Goal: Task Accomplishment & Management: Use online tool/utility

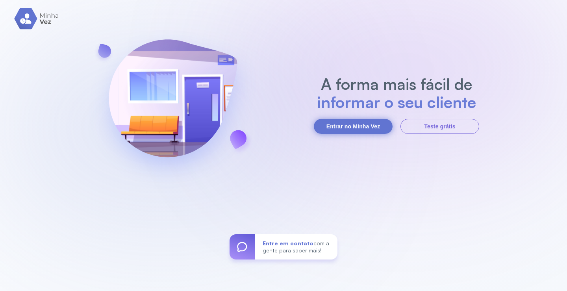
click at [366, 121] on button "Entrar no Minha Vez" at bounding box center [353, 126] width 79 height 15
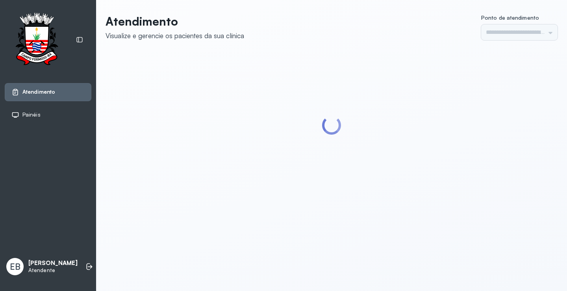
type input "*********"
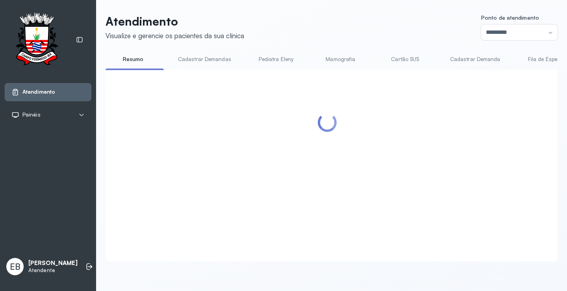
scroll to position [74, 0]
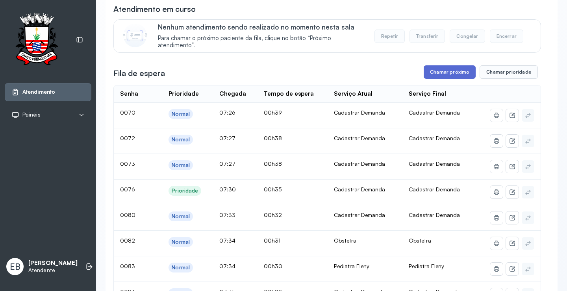
click at [445, 76] on button "Chamar próximo" at bounding box center [450, 71] width 52 height 13
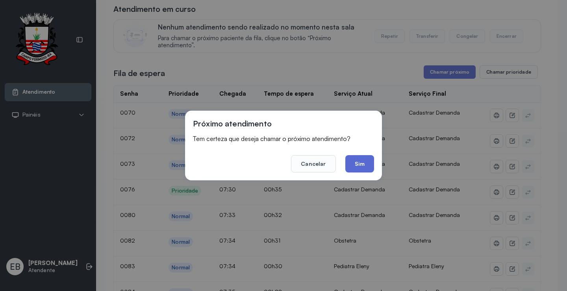
click at [354, 164] on button "Sim" at bounding box center [359, 163] width 29 height 17
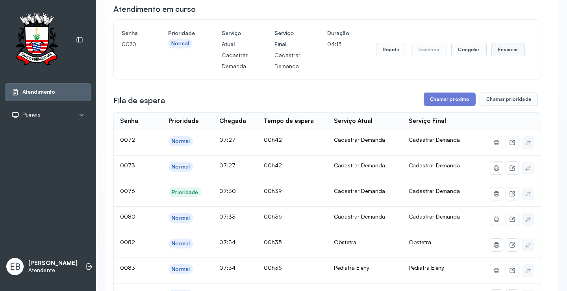
click at [498, 51] on button "Encerrar" at bounding box center [508, 49] width 33 height 13
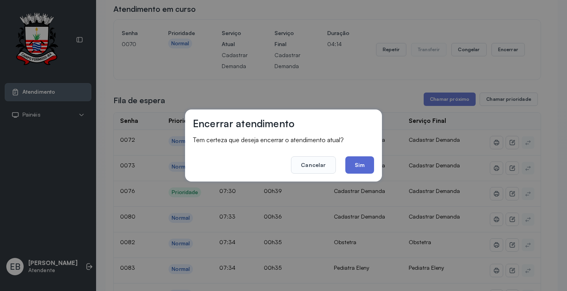
click at [354, 163] on button "Sim" at bounding box center [359, 164] width 29 height 17
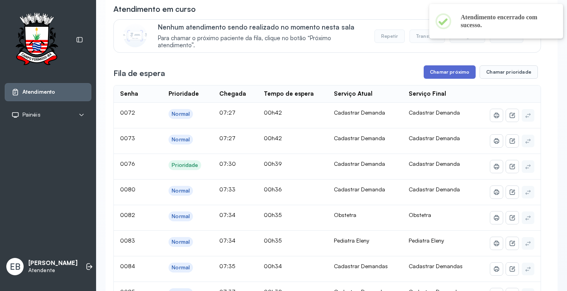
click at [444, 72] on button "Chamar próximo" at bounding box center [450, 71] width 52 height 13
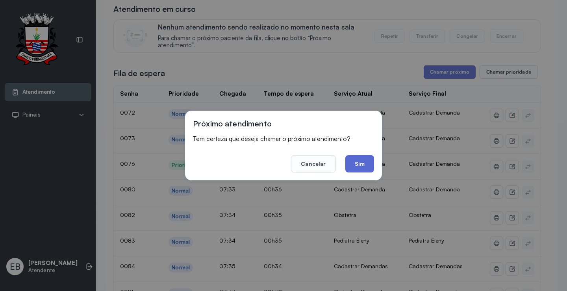
click at [365, 164] on button "Sim" at bounding box center [359, 163] width 29 height 17
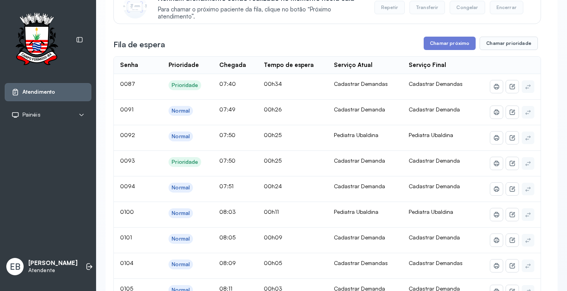
scroll to position [0, 0]
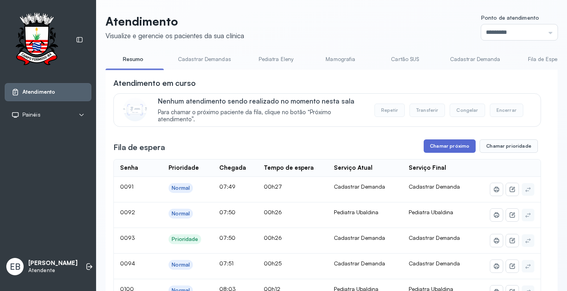
click at [456, 149] on button "Chamar próximo" at bounding box center [450, 145] width 52 height 13
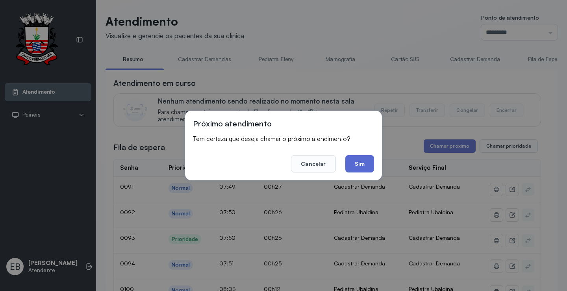
click at [370, 164] on button "Sim" at bounding box center [359, 163] width 29 height 17
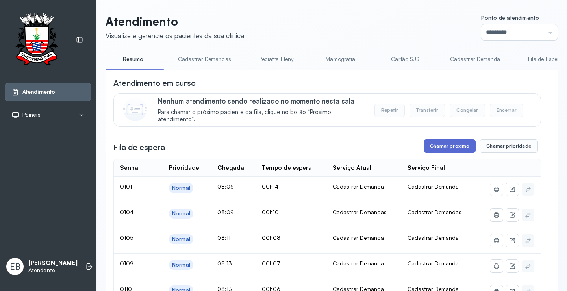
click at [443, 145] on button "Chamar próximo" at bounding box center [450, 145] width 52 height 13
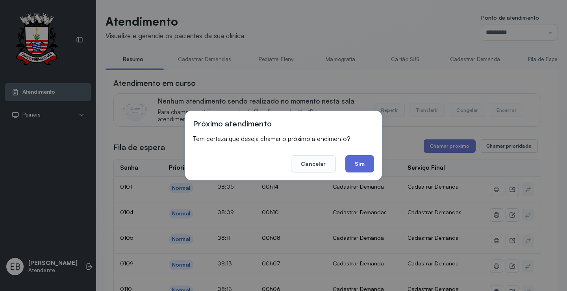
click at [366, 164] on button "Sim" at bounding box center [359, 163] width 29 height 17
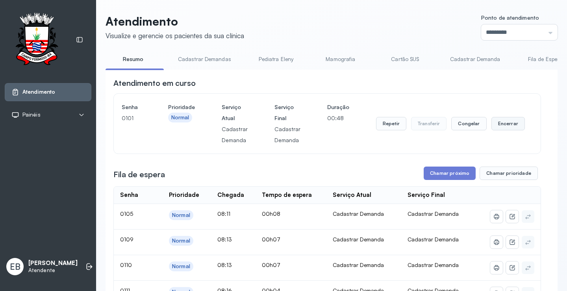
click at [498, 121] on button "Encerrar" at bounding box center [508, 123] width 33 height 13
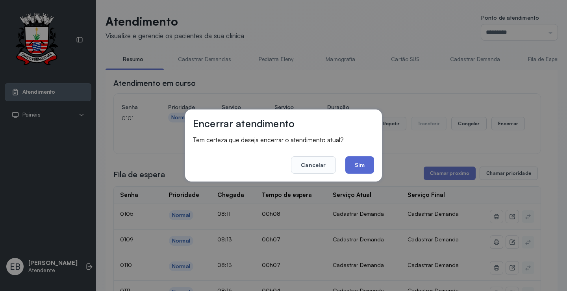
click at [367, 166] on button "Sim" at bounding box center [359, 164] width 29 height 17
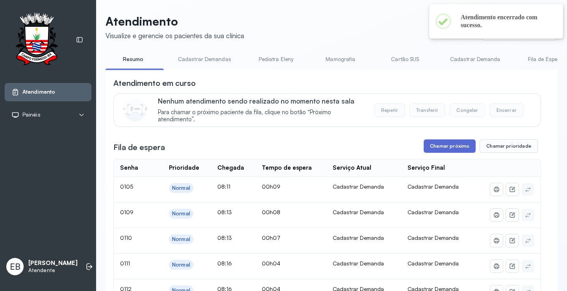
click at [450, 148] on button "Chamar próximo" at bounding box center [450, 145] width 52 height 13
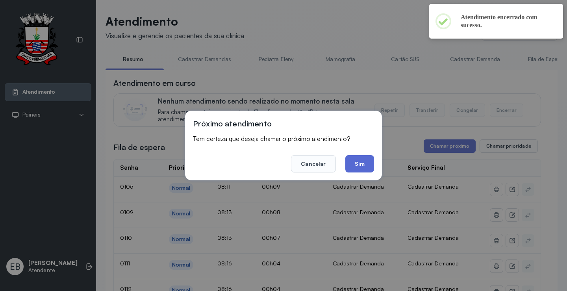
click at [369, 166] on button "Sim" at bounding box center [359, 163] width 29 height 17
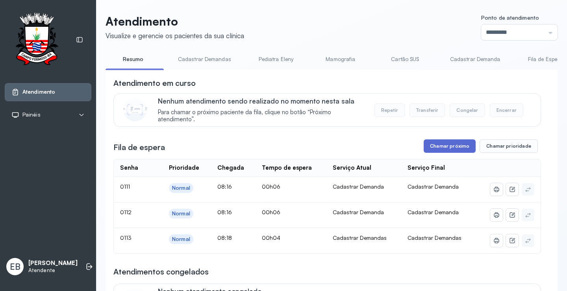
click at [446, 149] on button "Chamar próximo" at bounding box center [450, 145] width 52 height 13
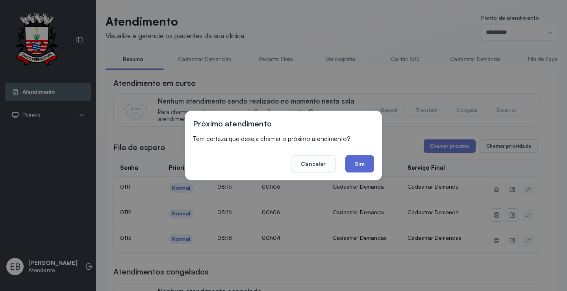
click at [364, 161] on button "Sim" at bounding box center [359, 163] width 29 height 17
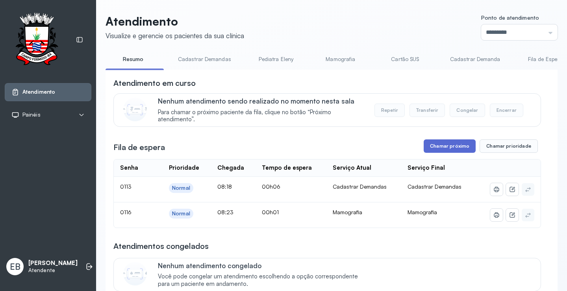
click at [456, 152] on button "Chamar próximo" at bounding box center [450, 145] width 52 height 13
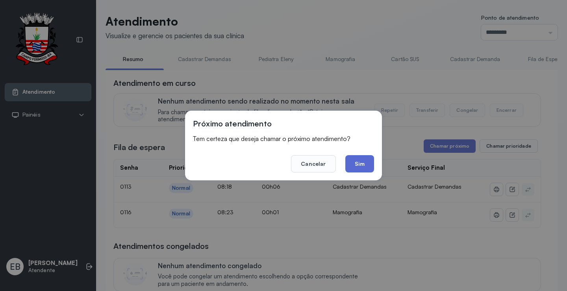
click at [358, 160] on button "Sim" at bounding box center [359, 163] width 29 height 17
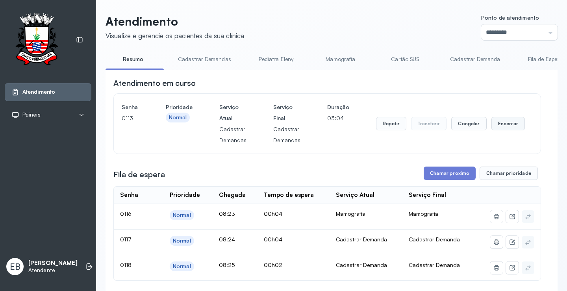
click at [505, 122] on button "Encerrar" at bounding box center [508, 123] width 33 height 13
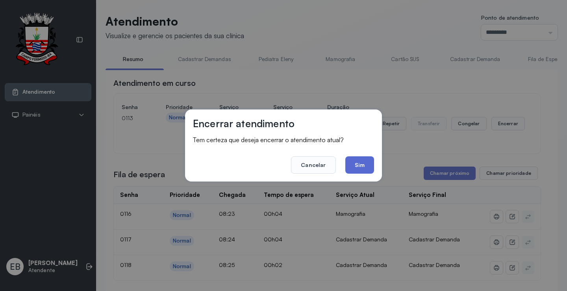
click at [358, 161] on button "Sim" at bounding box center [359, 164] width 29 height 17
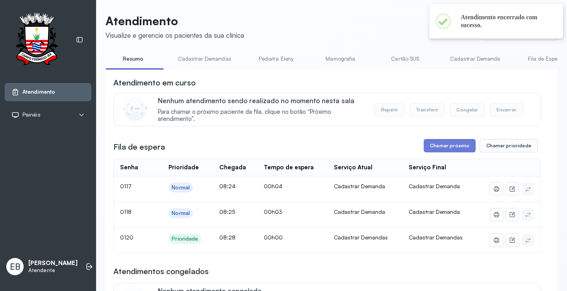
scroll to position [79, 0]
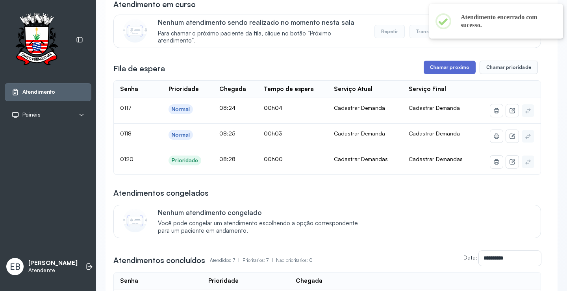
click at [447, 69] on button "Chamar próximo" at bounding box center [450, 67] width 52 height 13
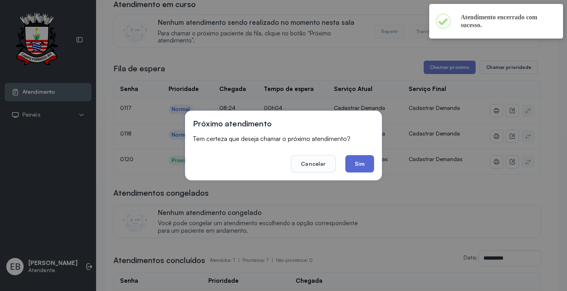
click at [363, 160] on button "Sim" at bounding box center [359, 163] width 29 height 17
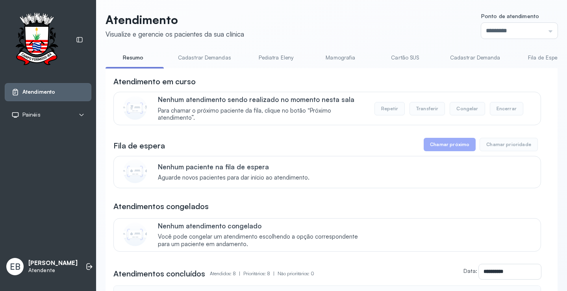
scroll to position [0, 0]
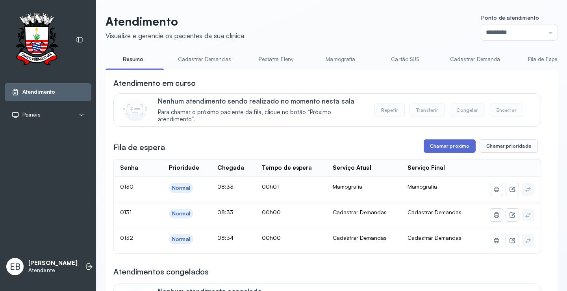
click at [451, 150] on button "Chamar próximo" at bounding box center [450, 145] width 52 height 13
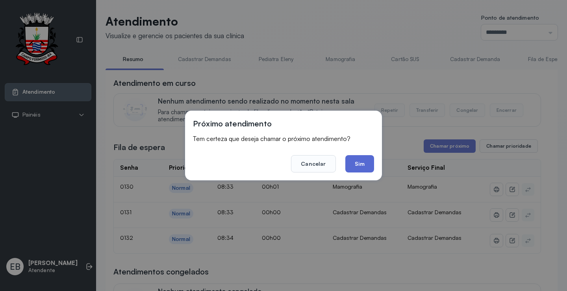
click at [364, 167] on button "Sim" at bounding box center [359, 163] width 29 height 17
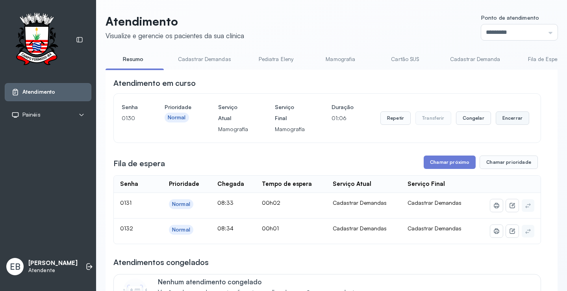
click at [503, 120] on button "Encerrar" at bounding box center [512, 117] width 33 height 13
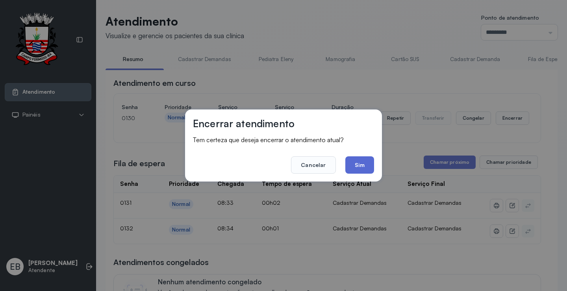
click at [359, 160] on button "Sim" at bounding box center [359, 164] width 29 height 17
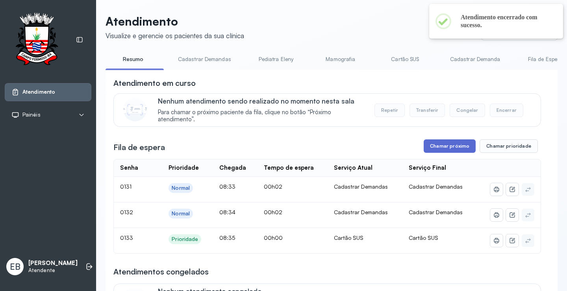
click at [440, 149] on button "Chamar próximo" at bounding box center [450, 145] width 52 height 13
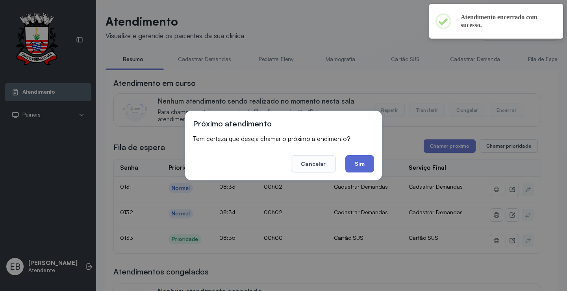
click at [366, 164] on button "Sim" at bounding box center [359, 163] width 29 height 17
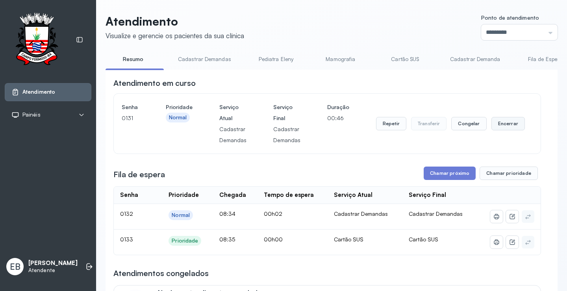
click at [493, 122] on button "Encerrar" at bounding box center [508, 123] width 33 height 13
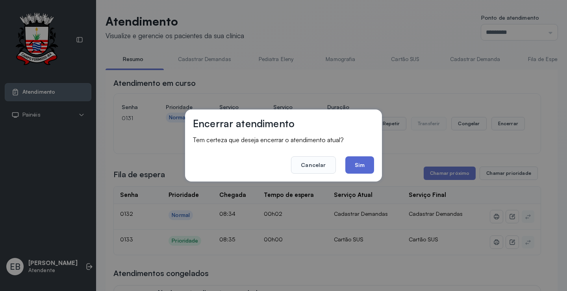
click at [367, 165] on button "Sim" at bounding box center [359, 164] width 29 height 17
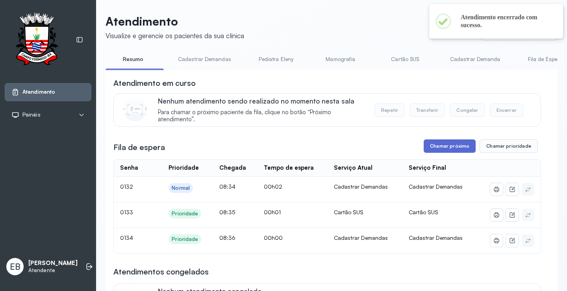
click at [440, 145] on button "Chamar próximo" at bounding box center [450, 145] width 52 height 13
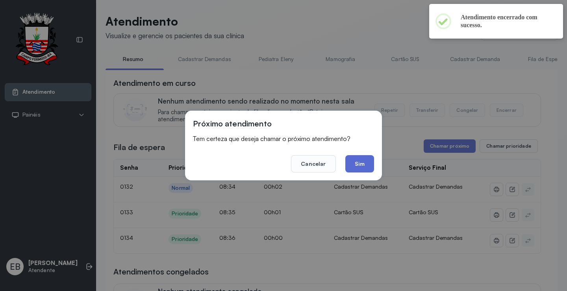
click at [371, 162] on button "Sim" at bounding box center [359, 163] width 29 height 17
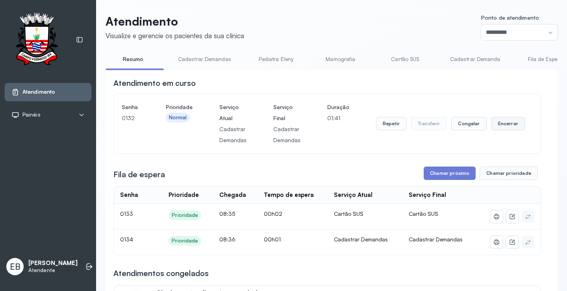
click at [504, 124] on button "Encerrar" at bounding box center [508, 123] width 33 height 13
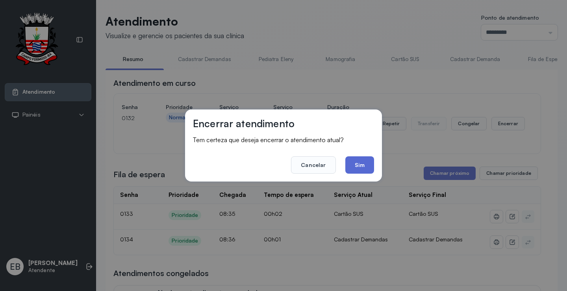
click at [363, 161] on button "Sim" at bounding box center [359, 164] width 29 height 17
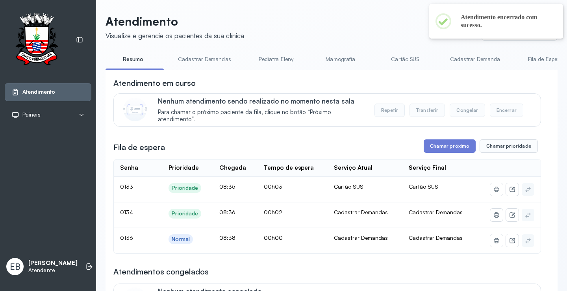
click at [216, 58] on link "Cadastrar Demandas" at bounding box center [204, 59] width 69 height 13
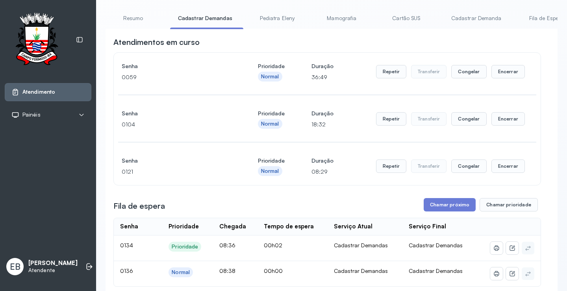
scroll to position [39, 0]
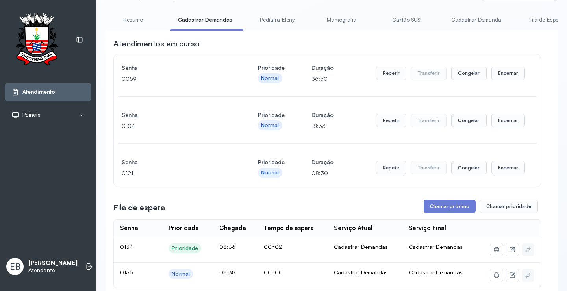
click at [137, 20] on link "Resumo" at bounding box center [133, 19] width 55 height 13
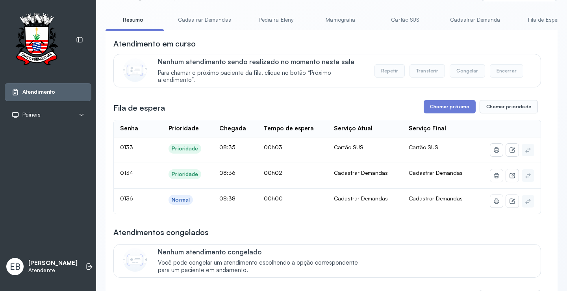
click at [213, 20] on link "Cadastrar Demandas" at bounding box center [204, 19] width 69 height 13
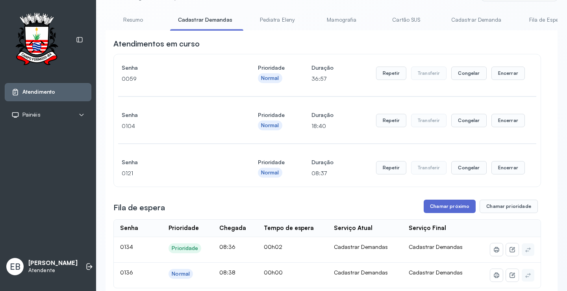
click at [454, 208] on button "Chamar próximo" at bounding box center [450, 206] width 52 height 13
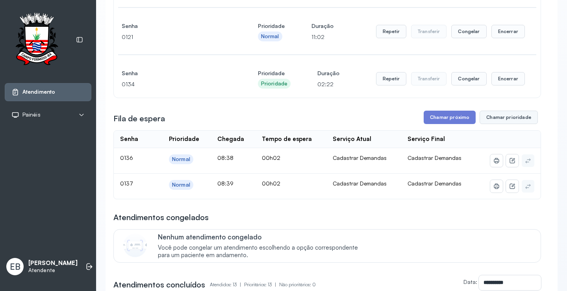
scroll to position [197, 0]
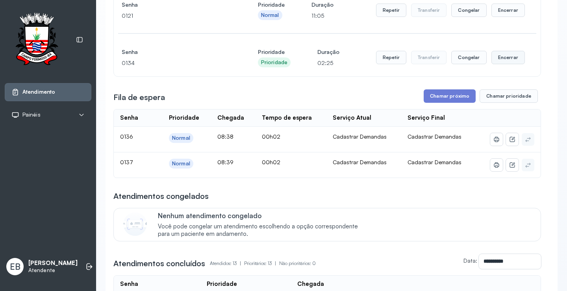
click at [505, 59] on button "Encerrar" at bounding box center [508, 57] width 33 height 13
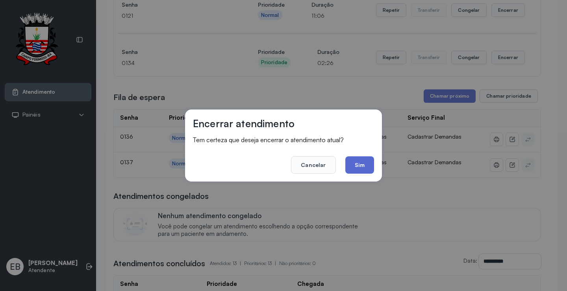
click at [368, 165] on button "Sim" at bounding box center [359, 164] width 29 height 17
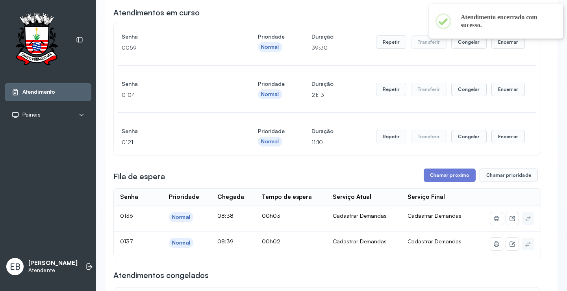
scroll to position [0, 0]
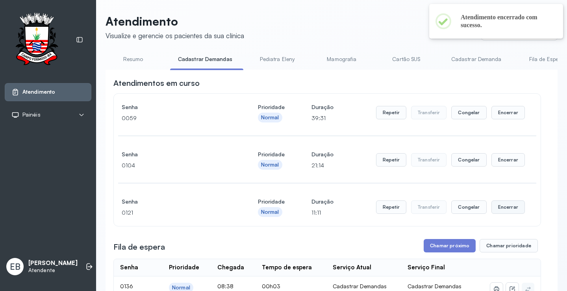
click at [501, 207] on button "Encerrar" at bounding box center [508, 206] width 33 height 13
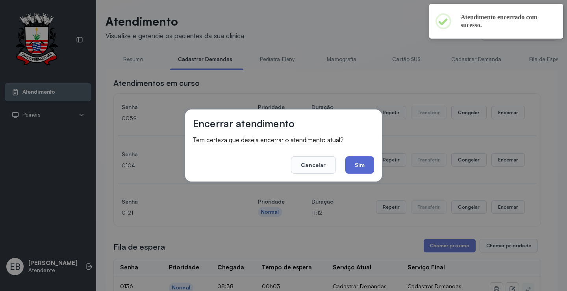
click at [362, 166] on button "Sim" at bounding box center [359, 164] width 29 height 17
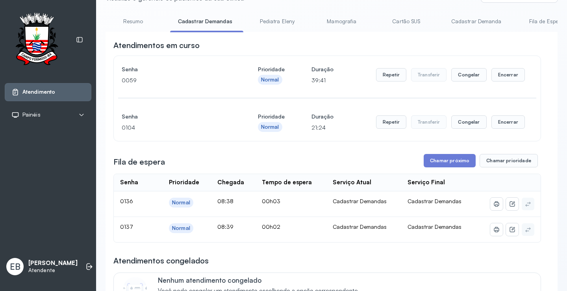
scroll to position [79, 0]
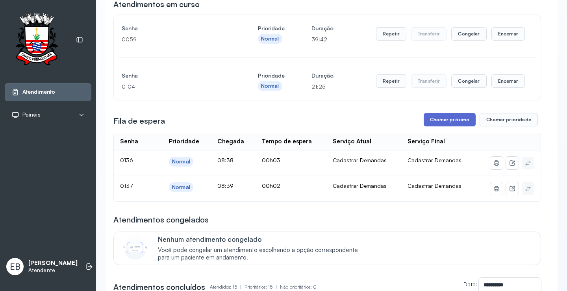
click at [453, 124] on button "Chamar próximo" at bounding box center [450, 119] width 52 height 13
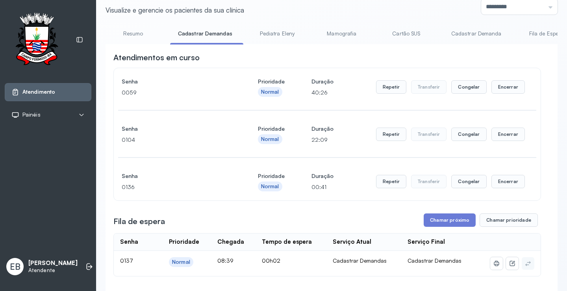
scroll to position [39, 0]
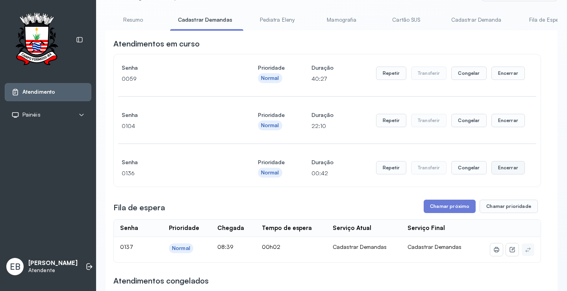
click at [505, 168] on button "Encerrar" at bounding box center [508, 167] width 33 height 13
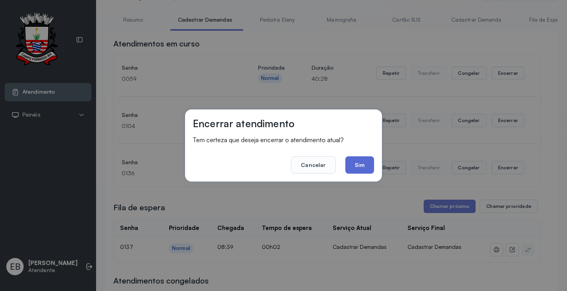
click at [368, 159] on button "Sim" at bounding box center [359, 164] width 29 height 17
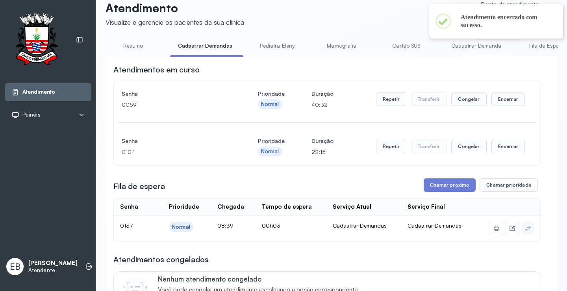
scroll to position [0, 0]
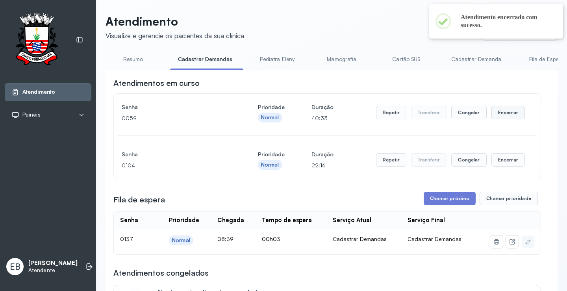
click at [494, 116] on button "Encerrar" at bounding box center [508, 112] width 33 height 13
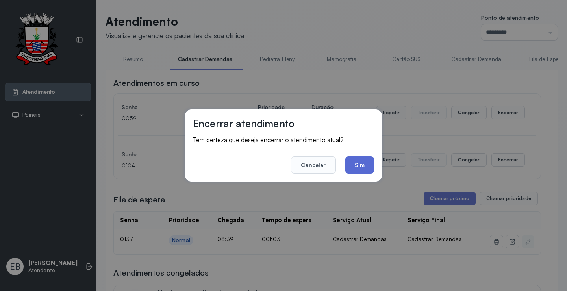
click at [366, 163] on button "Sim" at bounding box center [359, 164] width 29 height 17
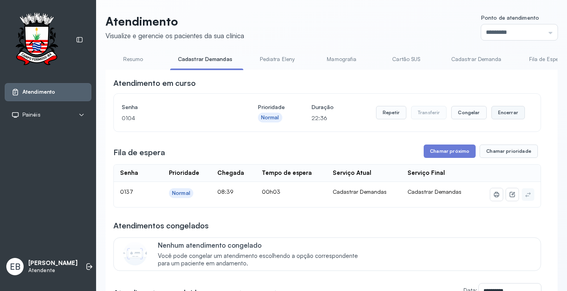
click at [500, 116] on button "Encerrar" at bounding box center [508, 112] width 33 height 13
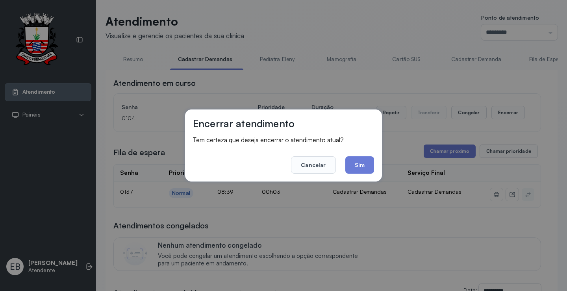
click at [367, 160] on button "Sim" at bounding box center [359, 164] width 29 height 17
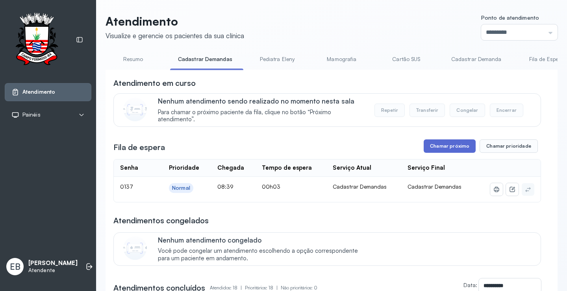
click at [440, 148] on button "Chamar próximo" at bounding box center [450, 145] width 52 height 13
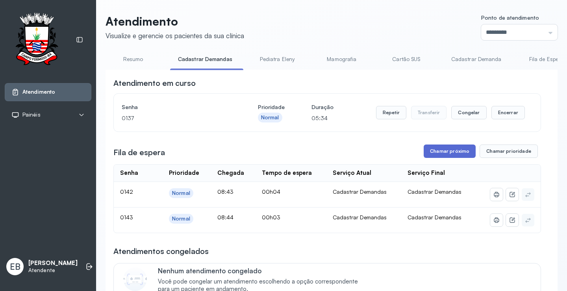
click at [444, 151] on button "Chamar próximo" at bounding box center [450, 151] width 52 height 13
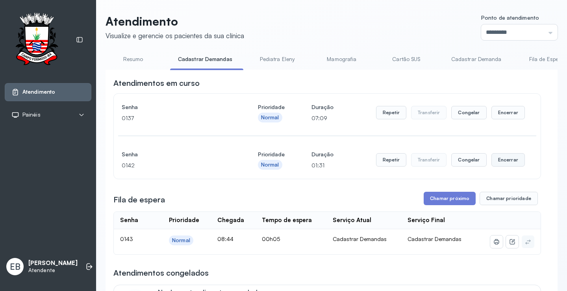
click at [495, 162] on button "Encerrar" at bounding box center [508, 159] width 33 height 13
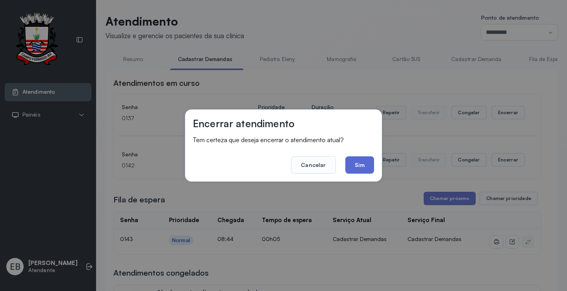
click at [359, 164] on button "Sim" at bounding box center [359, 164] width 29 height 17
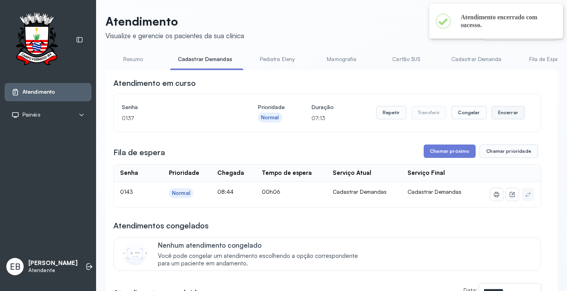
click at [503, 113] on button "Encerrar" at bounding box center [508, 112] width 33 height 13
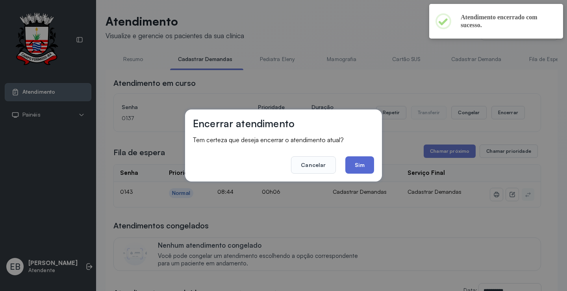
click at [362, 165] on button "Sim" at bounding box center [359, 164] width 29 height 17
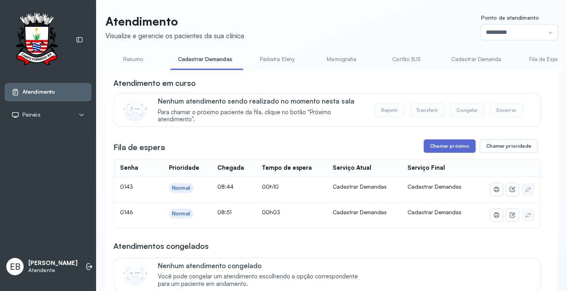
click at [467, 147] on button "Chamar próximo" at bounding box center [450, 145] width 52 height 13
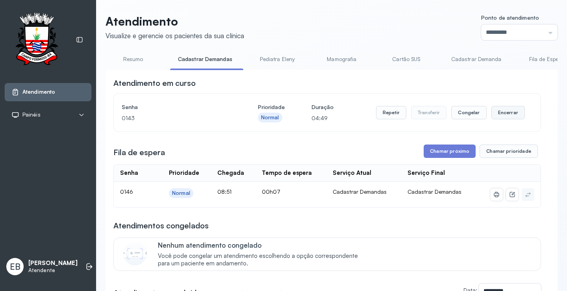
click at [507, 114] on button "Encerrar" at bounding box center [508, 112] width 33 height 13
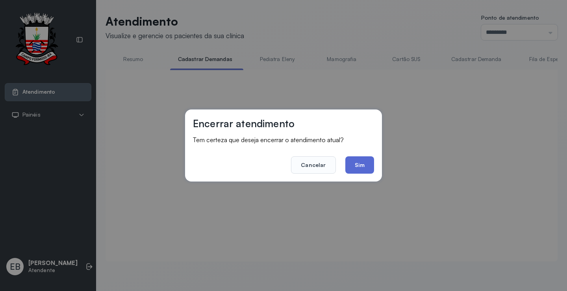
click at [359, 165] on button "Sim" at bounding box center [359, 164] width 29 height 17
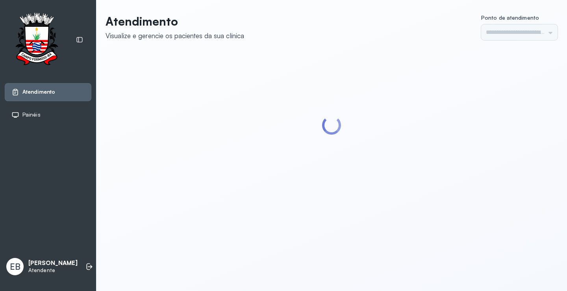
type input "*********"
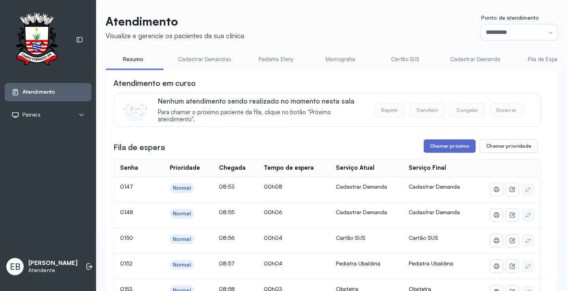
click at [449, 145] on button "Chamar próximo" at bounding box center [450, 145] width 52 height 13
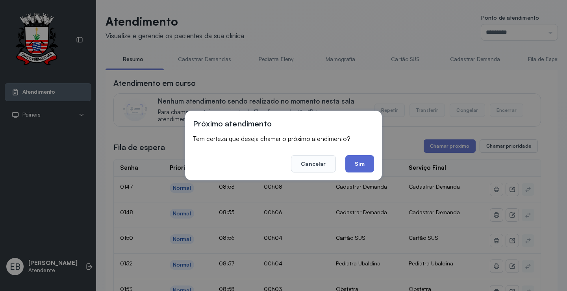
click at [366, 164] on button "Sim" at bounding box center [359, 163] width 29 height 17
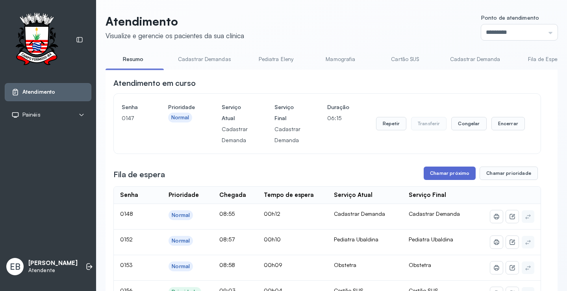
click at [443, 176] on button "Chamar próximo" at bounding box center [450, 173] width 52 height 13
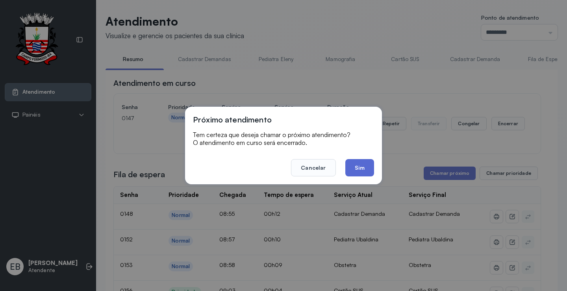
click at [369, 171] on button "Sim" at bounding box center [359, 167] width 29 height 17
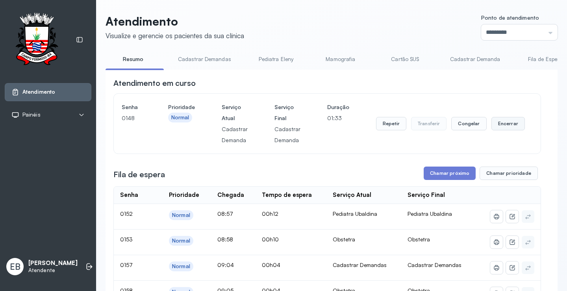
click at [503, 124] on button "Encerrar" at bounding box center [508, 123] width 33 height 13
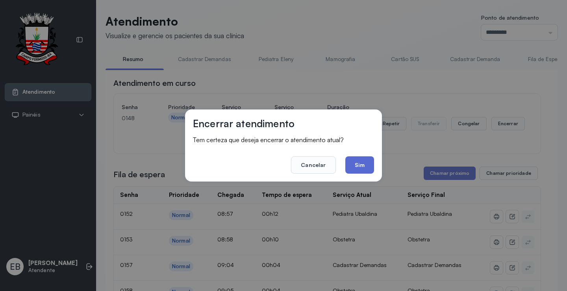
click at [360, 162] on button "Sim" at bounding box center [359, 164] width 29 height 17
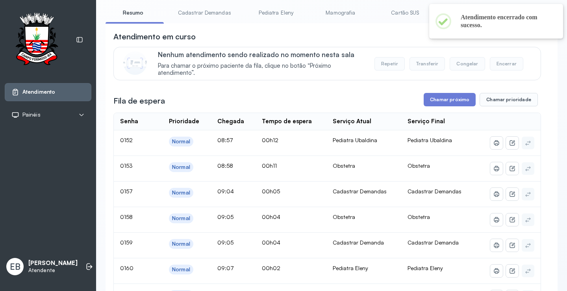
scroll to position [40, 0]
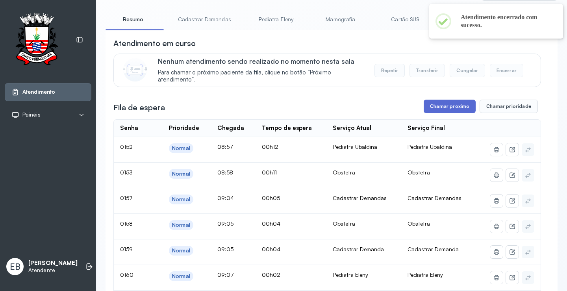
click at [449, 105] on button "Chamar próximo" at bounding box center [450, 106] width 52 height 13
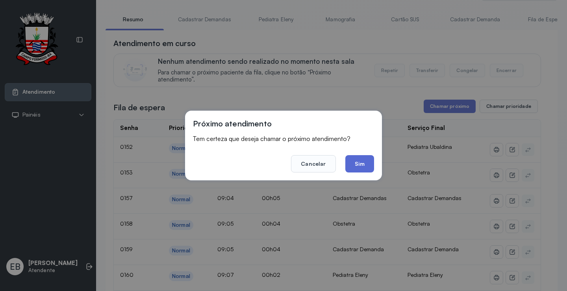
click at [359, 167] on button "Sim" at bounding box center [359, 163] width 29 height 17
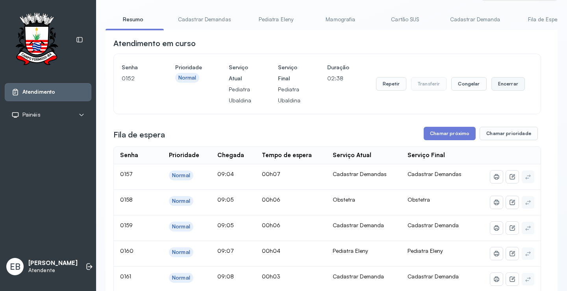
click at [505, 84] on button "Encerrar" at bounding box center [508, 83] width 33 height 13
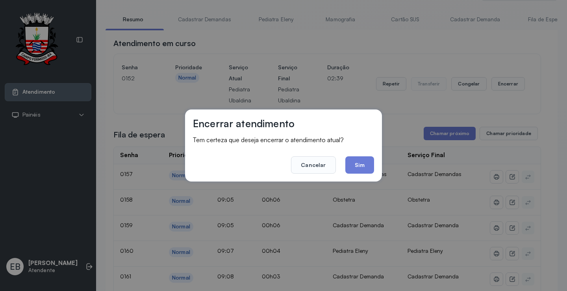
click at [376, 160] on div "Encerrar atendimento Tem certeza que deseja encerrar o atendimento atual? Cance…" at bounding box center [283, 146] width 197 height 72
click at [366, 162] on button "Sim" at bounding box center [359, 164] width 29 height 17
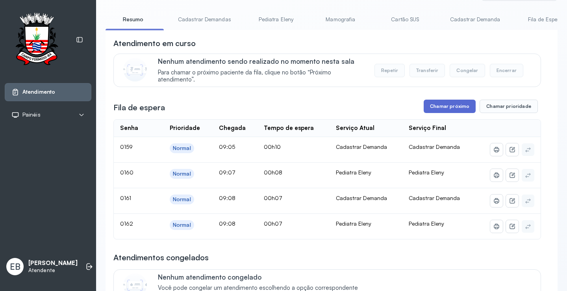
click at [449, 103] on button "Chamar próximo" at bounding box center [450, 106] width 52 height 13
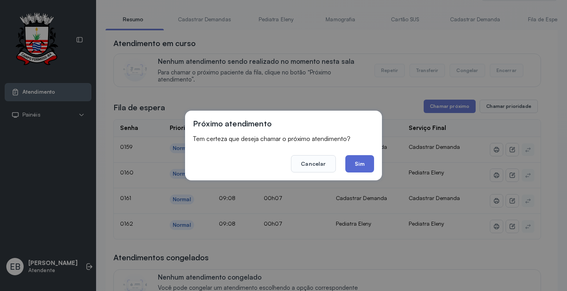
click at [362, 163] on button "Sim" at bounding box center [359, 163] width 29 height 17
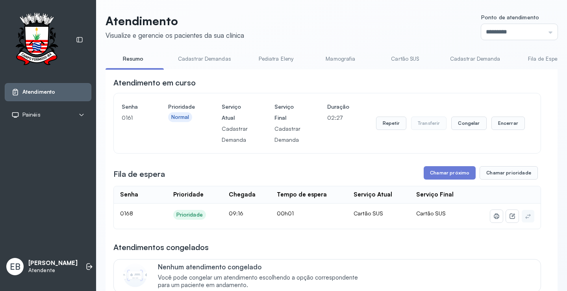
scroll to position [0, 0]
click at [496, 122] on button "Encerrar" at bounding box center [508, 123] width 33 height 13
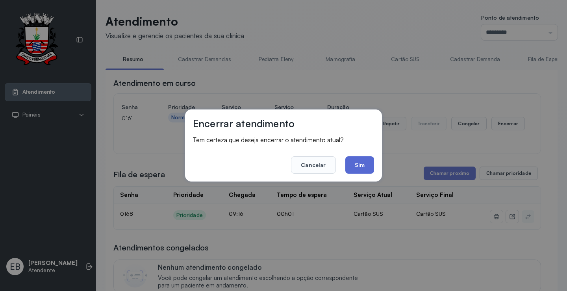
click at [364, 169] on button "Sim" at bounding box center [359, 164] width 29 height 17
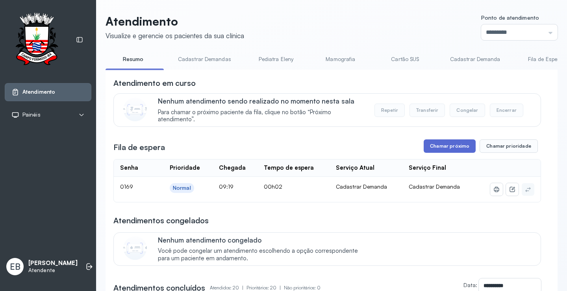
click at [442, 149] on button "Chamar próximo" at bounding box center [450, 145] width 52 height 13
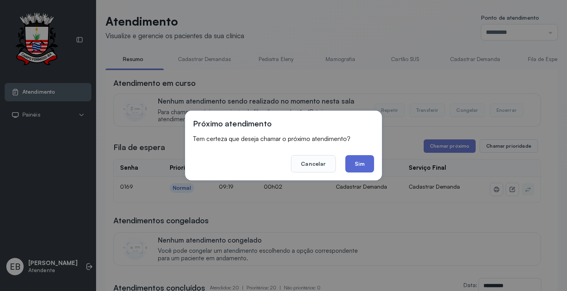
click at [363, 160] on button "Sim" at bounding box center [359, 163] width 29 height 17
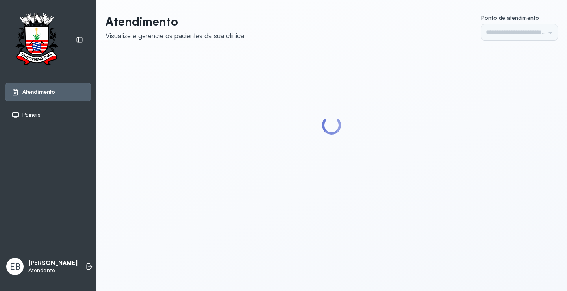
type input "*********"
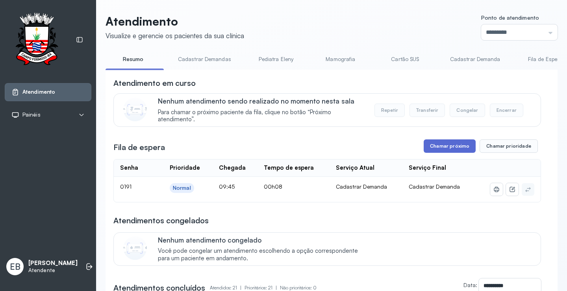
click at [445, 146] on button "Chamar próximo" at bounding box center [450, 145] width 52 height 13
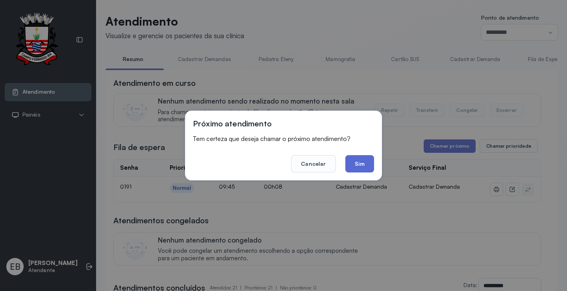
click at [360, 163] on button "Sim" at bounding box center [359, 163] width 29 height 17
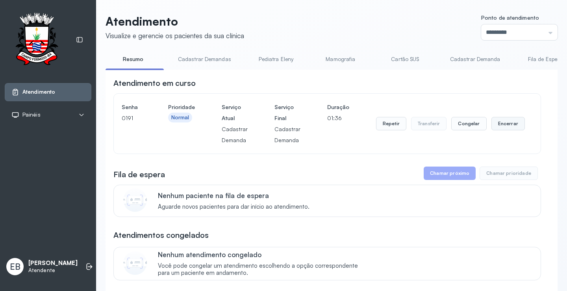
click at [497, 125] on button "Encerrar" at bounding box center [508, 123] width 33 height 13
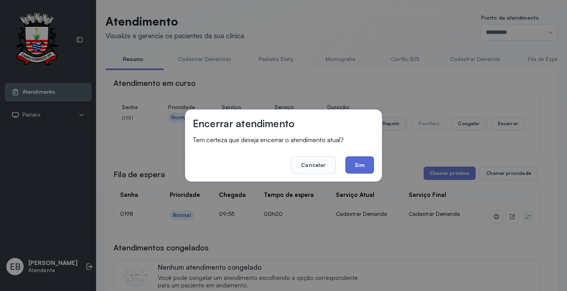
click at [360, 163] on button "Sim" at bounding box center [359, 164] width 29 height 17
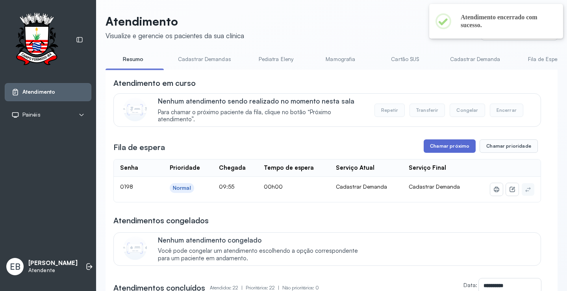
click at [438, 147] on button "Chamar próximo" at bounding box center [450, 145] width 52 height 13
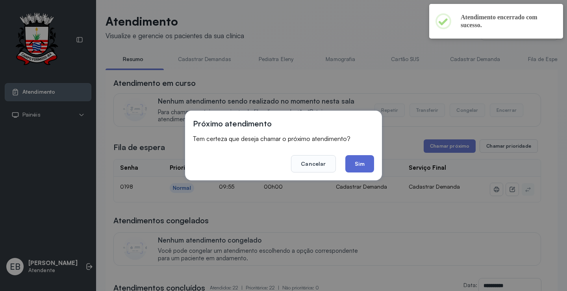
click at [362, 159] on button "Sim" at bounding box center [359, 163] width 29 height 17
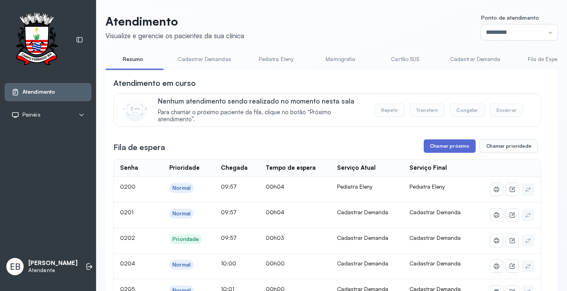
click at [446, 147] on button "Chamar próximo" at bounding box center [450, 145] width 52 height 13
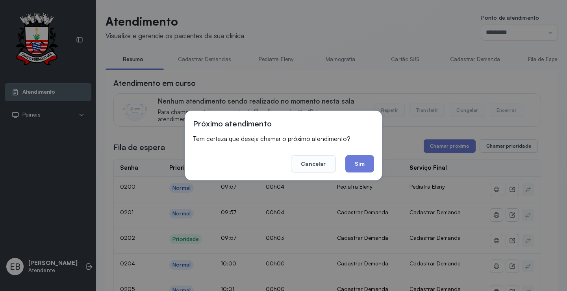
drag, startPoint x: 361, startPoint y: 165, endPoint x: 380, endPoint y: 163, distance: 19.4
click at [362, 165] on button "Sim" at bounding box center [359, 163] width 29 height 17
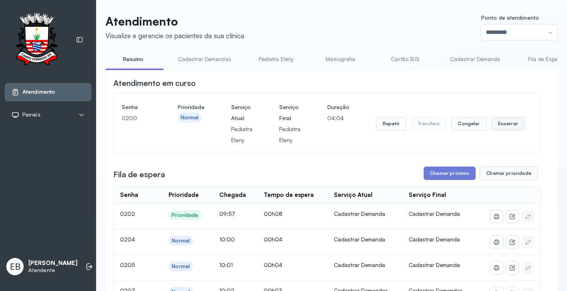
click at [500, 126] on button "Encerrar" at bounding box center [508, 123] width 33 height 13
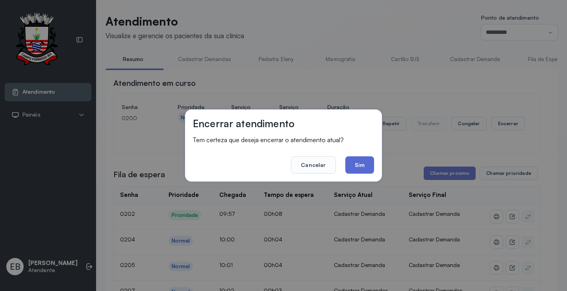
click at [369, 167] on button "Sim" at bounding box center [359, 164] width 29 height 17
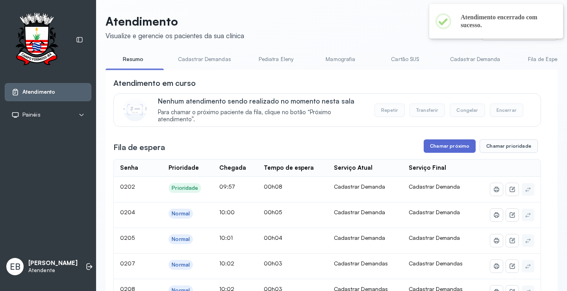
click at [438, 148] on button "Chamar próximo" at bounding box center [450, 145] width 52 height 13
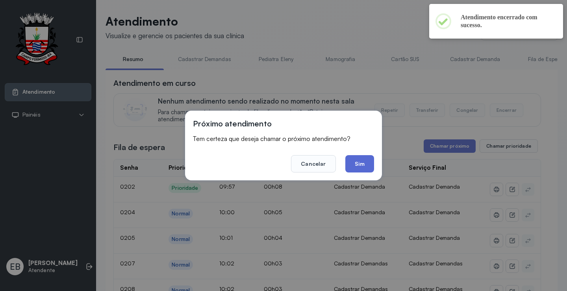
click at [360, 163] on button "Sim" at bounding box center [359, 163] width 29 height 17
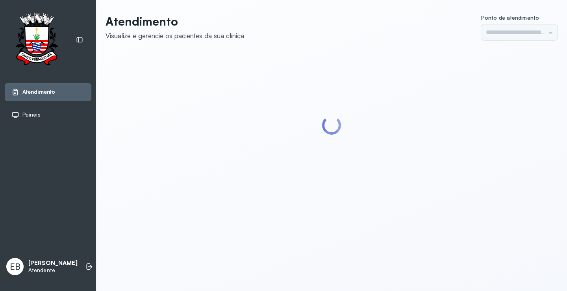
type input "*********"
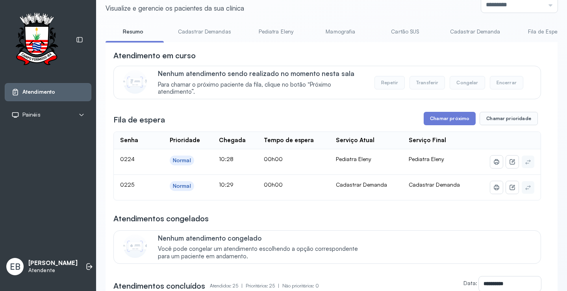
scroll to position [39, 0]
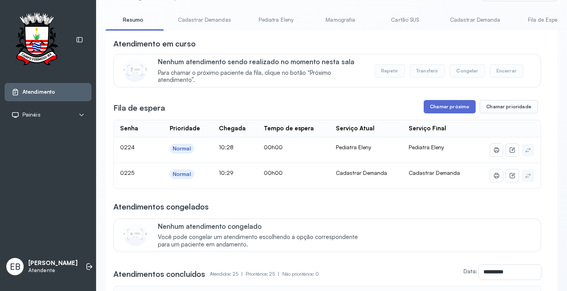
click at [450, 110] on button "Chamar próximo" at bounding box center [450, 106] width 52 height 13
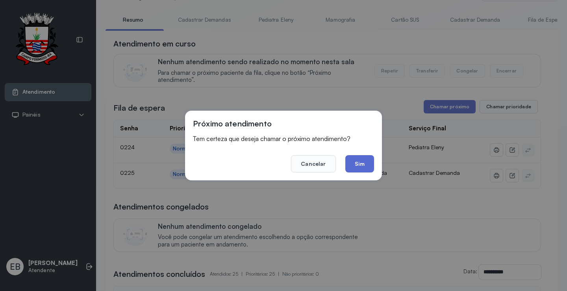
click at [366, 163] on button "Sim" at bounding box center [359, 163] width 29 height 17
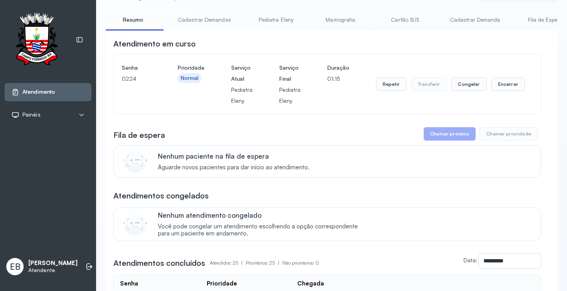
scroll to position [0, 0]
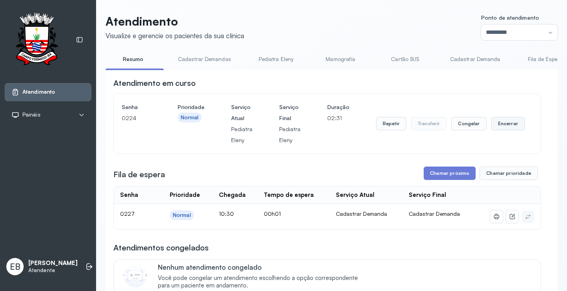
click at [505, 122] on button "Encerrar" at bounding box center [508, 123] width 33 height 13
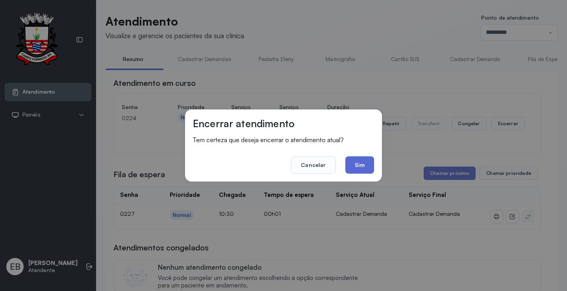
click at [363, 166] on button "Sim" at bounding box center [359, 164] width 29 height 17
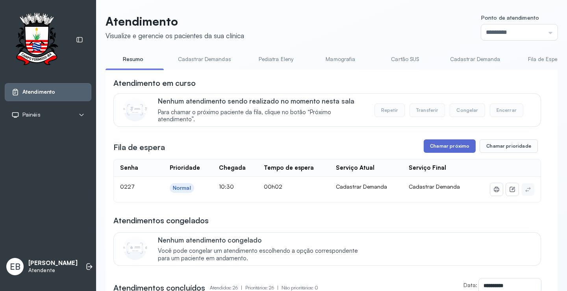
click at [438, 141] on button "Chamar próximo" at bounding box center [450, 145] width 52 height 13
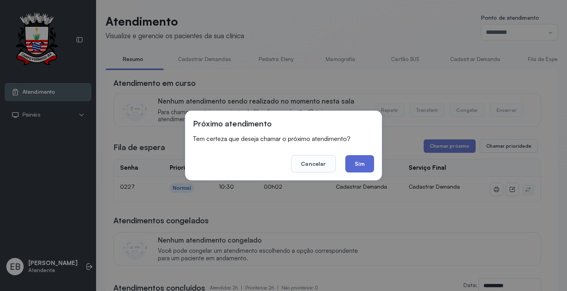
click at [353, 164] on button "Sim" at bounding box center [359, 163] width 29 height 17
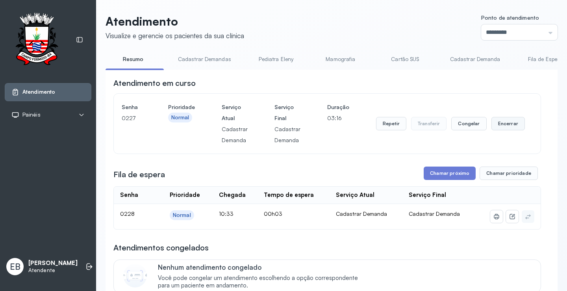
click at [496, 124] on button "Encerrar" at bounding box center [508, 123] width 33 height 13
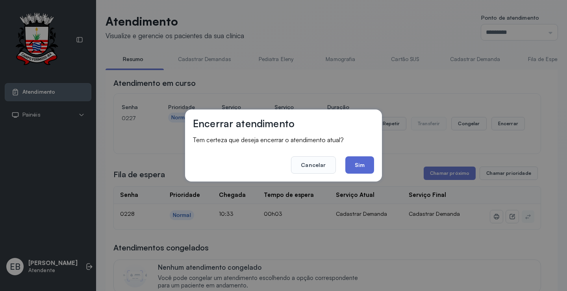
click at [360, 160] on button "Sim" at bounding box center [359, 164] width 29 height 17
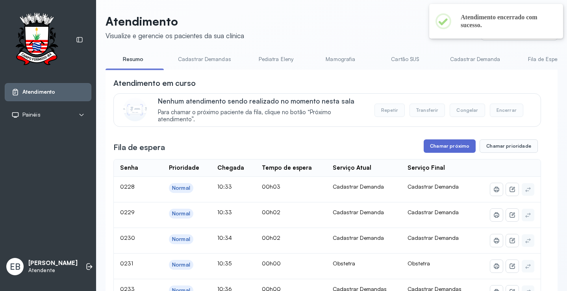
click at [440, 147] on button "Chamar próximo" at bounding box center [450, 145] width 52 height 13
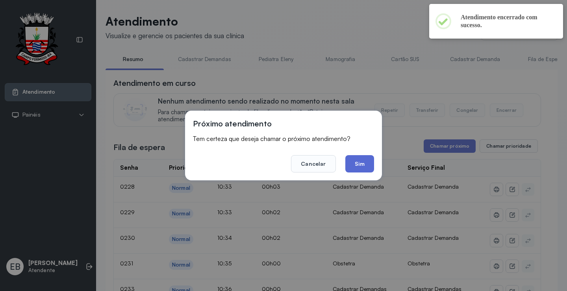
click at [365, 161] on button "Sim" at bounding box center [359, 163] width 29 height 17
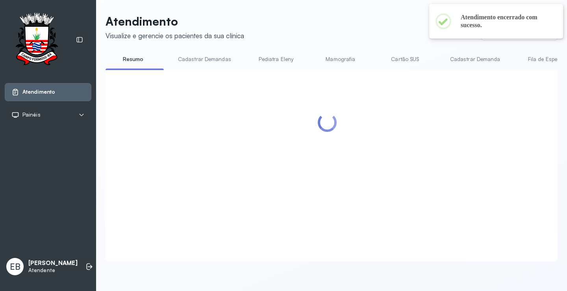
scroll to position [0, 0]
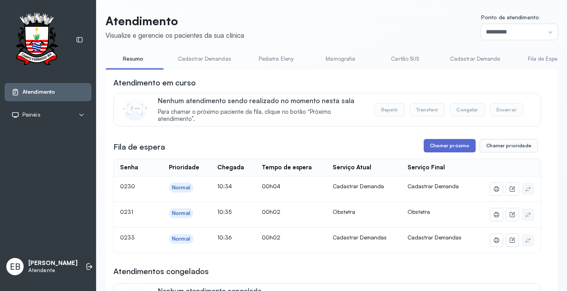
click at [454, 143] on button "Chamar próximo" at bounding box center [450, 145] width 52 height 13
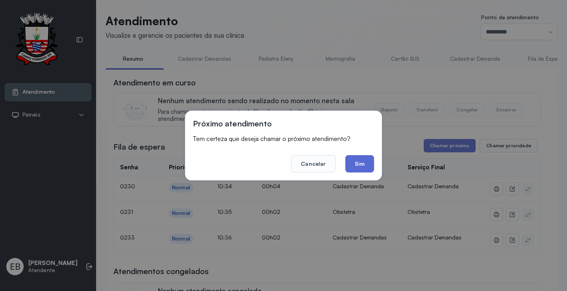
click at [369, 164] on button "Sim" at bounding box center [359, 163] width 29 height 17
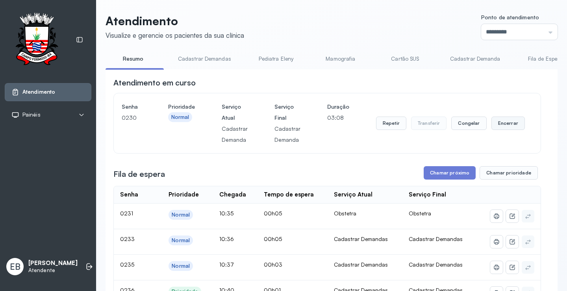
click at [499, 126] on button "Encerrar" at bounding box center [508, 123] width 33 height 13
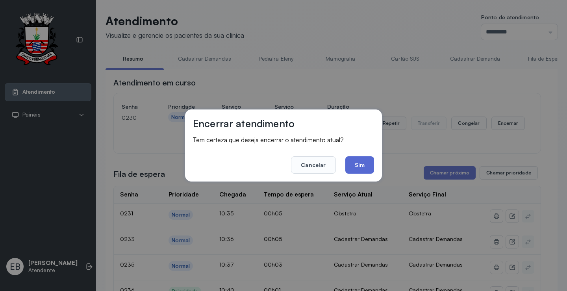
click at [364, 165] on button "Sim" at bounding box center [359, 164] width 29 height 17
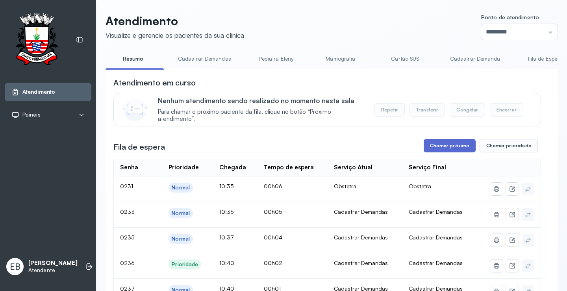
click at [451, 147] on button "Chamar próximo" at bounding box center [450, 145] width 52 height 13
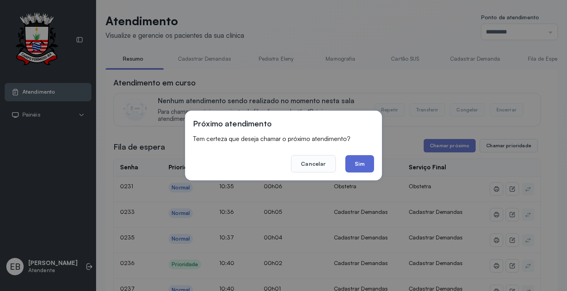
click at [359, 159] on button "Sim" at bounding box center [359, 163] width 29 height 17
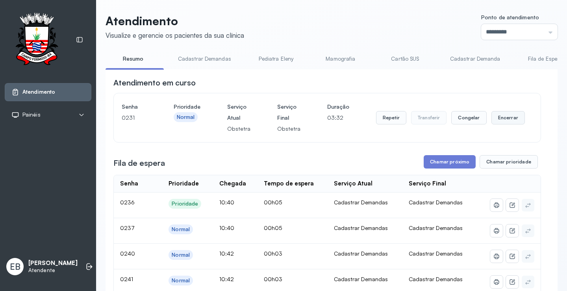
click at [498, 119] on button "Encerrar" at bounding box center [508, 117] width 33 height 13
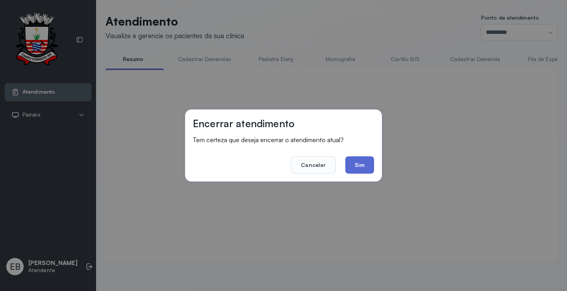
click at [367, 165] on button "Sim" at bounding box center [359, 164] width 29 height 17
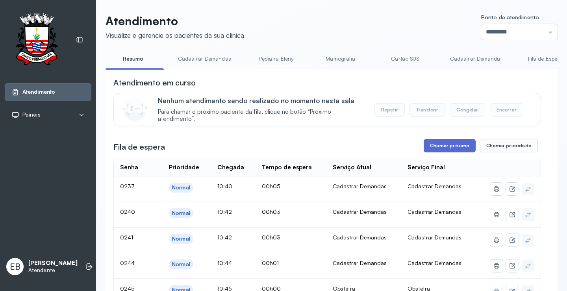
click at [453, 149] on button "Chamar próximo" at bounding box center [450, 145] width 52 height 13
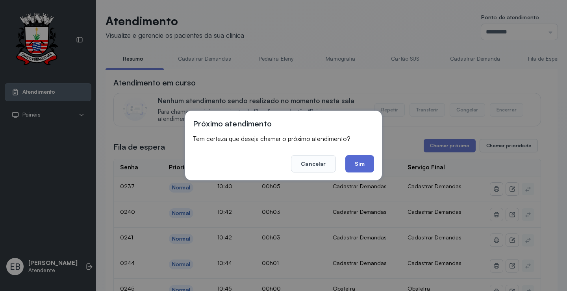
click at [358, 166] on button "Sim" at bounding box center [359, 163] width 29 height 17
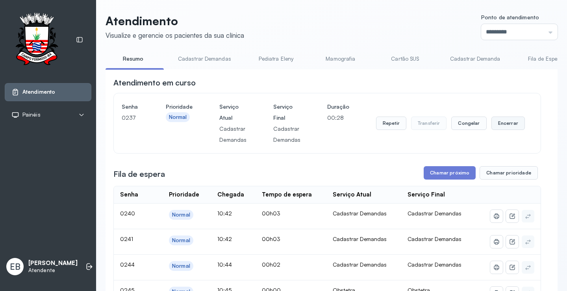
click at [511, 124] on button "Encerrar" at bounding box center [508, 123] width 33 height 13
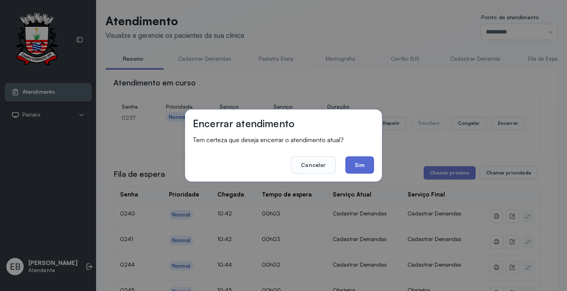
click at [364, 161] on button "Sim" at bounding box center [359, 164] width 29 height 17
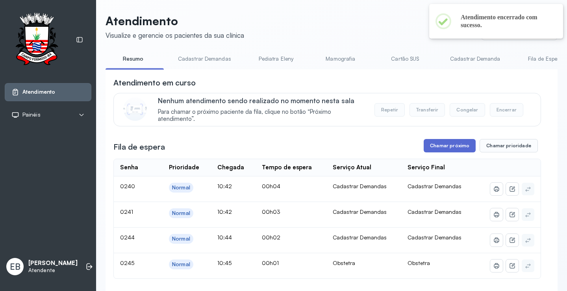
click at [451, 145] on button "Chamar próximo" at bounding box center [450, 145] width 52 height 13
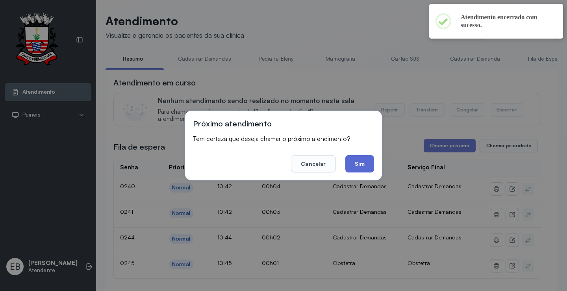
click at [362, 165] on button "Sim" at bounding box center [359, 163] width 29 height 17
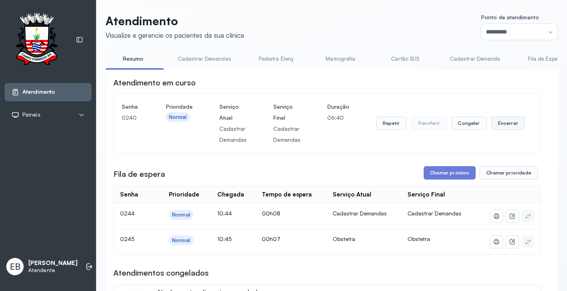
click at [507, 122] on button "Encerrar" at bounding box center [508, 123] width 33 height 13
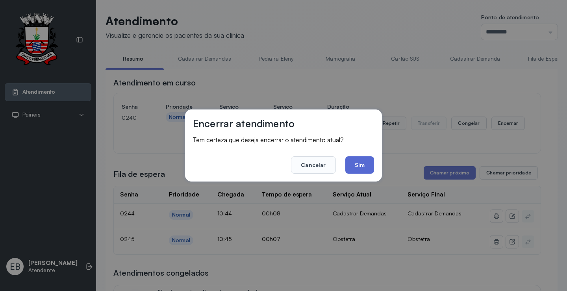
click at [356, 165] on button "Sim" at bounding box center [359, 164] width 29 height 17
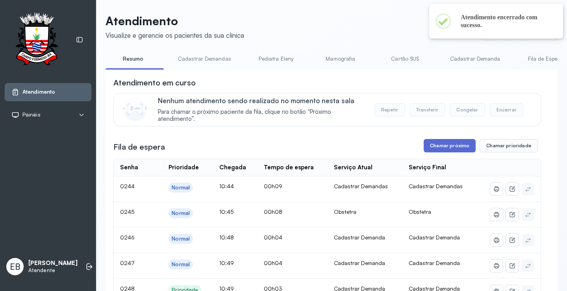
click at [441, 150] on button "Chamar próximo" at bounding box center [450, 145] width 52 height 13
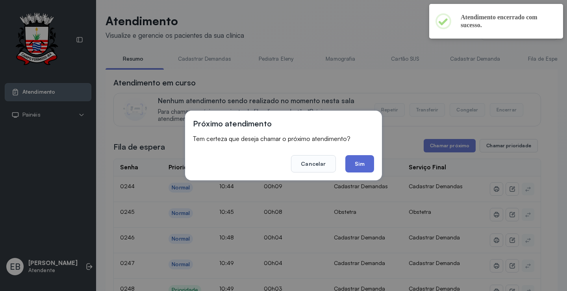
click at [362, 159] on button "Sim" at bounding box center [359, 163] width 29 height 17
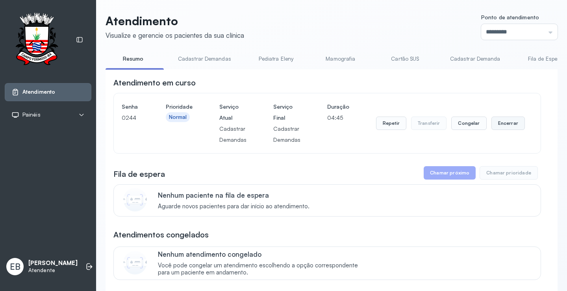
click at [505, 126] on button "Encerrar" at bounding box center [508, 123] width 33 height 13
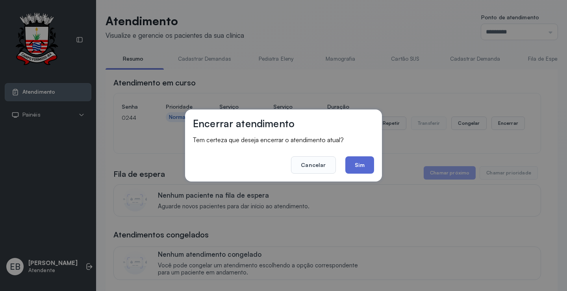
click at [366, 167] on button "Sim" at bounding box center [359, 164] width 29 height 17
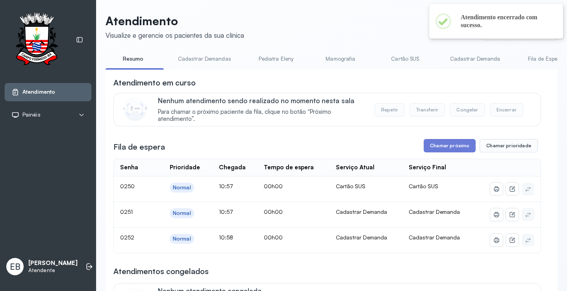
click at [213, 58] on link "Cadastrar Demandas" at bounding box center [204, 58] width 69 height 13
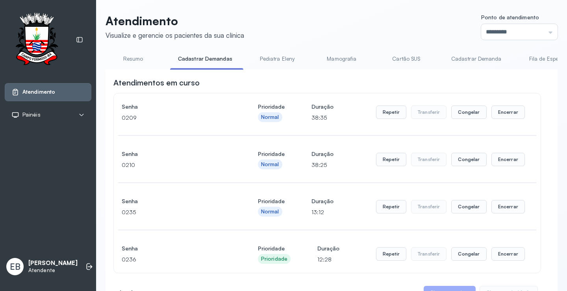
scroll to position [0, 0]
click at [473, 59] on link "Cadastrar Demanda" at bounding box center [477, 59] width 66 height 13
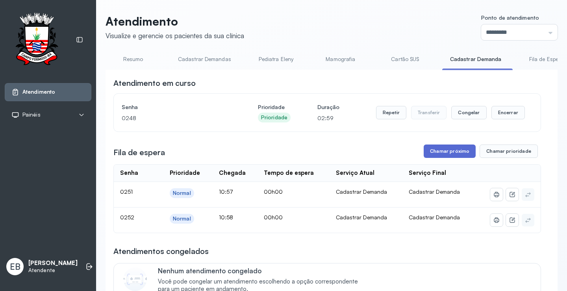
click at [457, 147] on button "Chamar próximo" at bounding box center [450, 151] width 52 height 13
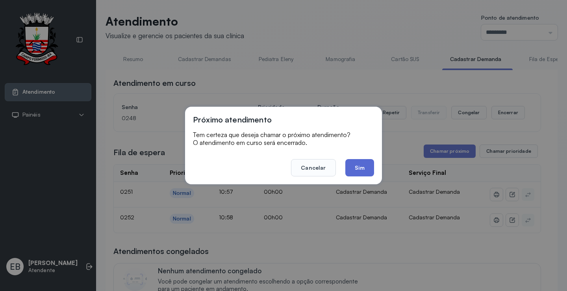
click at [367, 168] on button "Sim" at bounding box center [359, 167] width 29 height 17
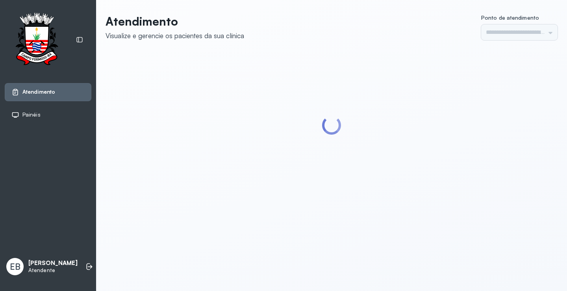
type input "*********"
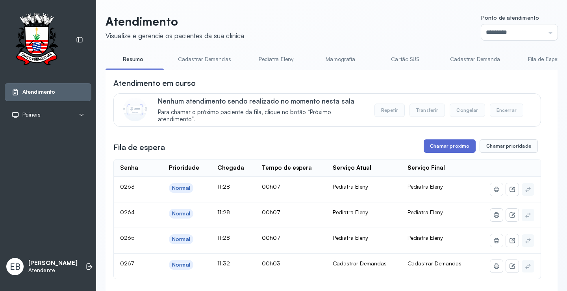
click at [446, 146] on button "Chamar próximo" at bounding box center [450, 145] width 52 height 13
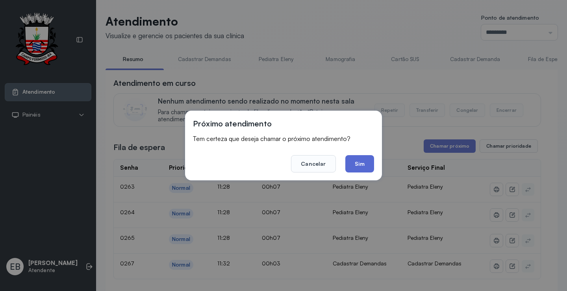
click at [357, 161] on button "Sim" at bounding box center [359, 163] width 29 height 17
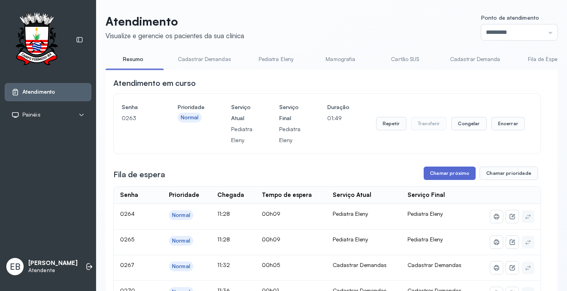
click at [454, 175] on button "Chamar próximo" at bounding box center [450, 173] width 52 height 13
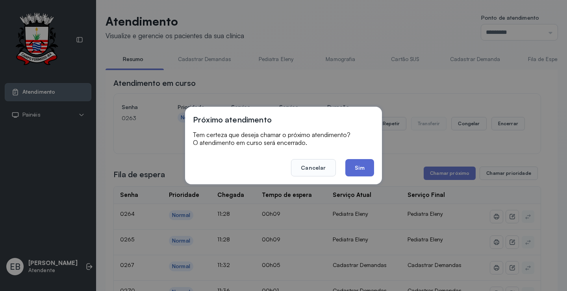
click at [368, 169] on button "Sim" at bounding box center [359, 167] width 29 height 17
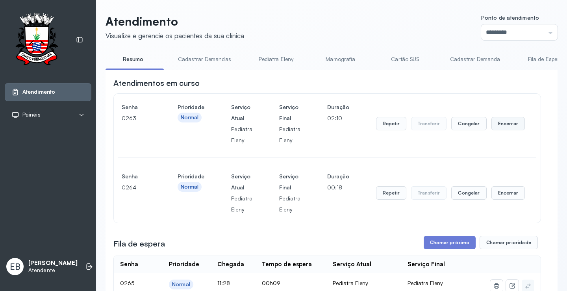
click at [506, 125] on button "Encerrar" at bounding box center [508, 123] width 33 height 13
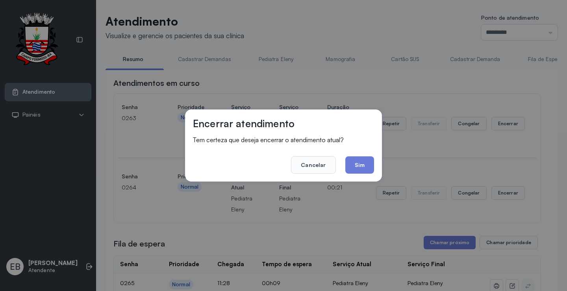
drag, startPoint x: 362, startPoint y: 169, endPoint x: 362, endPoint y: 173, distance: 4.3
click at [362, 172] on button "Sim" at bounding box center [359, 164] width 29 height 17
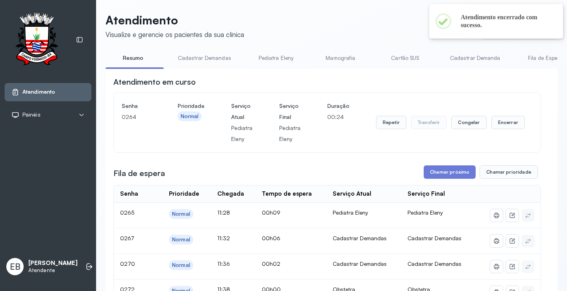
scroll to position [0, 0]
click at [505, 126] on button "Encerrar" at bounding box center [508, 123] width 33 height 13
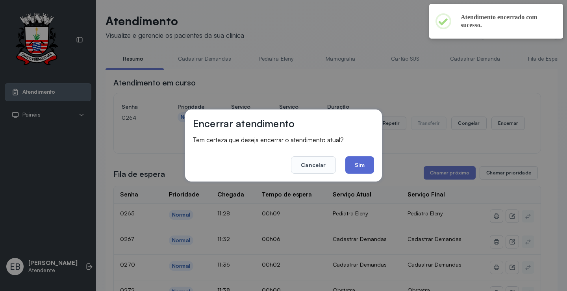
click at [360, 165] on button "Sim" at bounding box center [359, 164] width 29 height 17
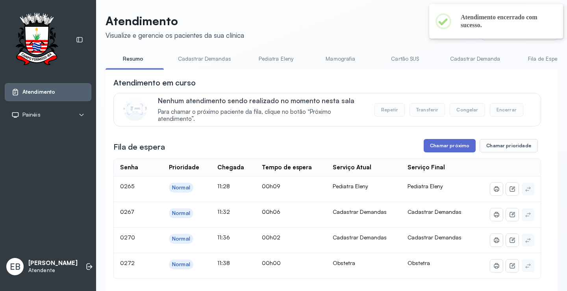
click at [440, 143] on button "Chamar próximo" at bounding box center [450, 145] width 52 height 13
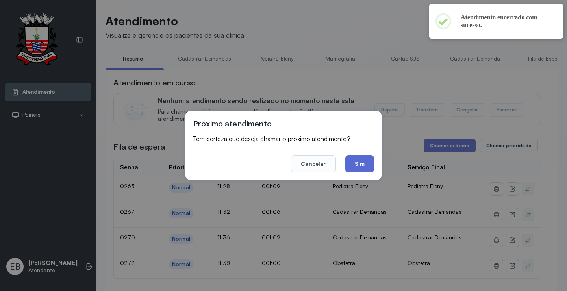
click at [355, 160] on button "Sim" at bounding box center [359, 163] width 29 height 17
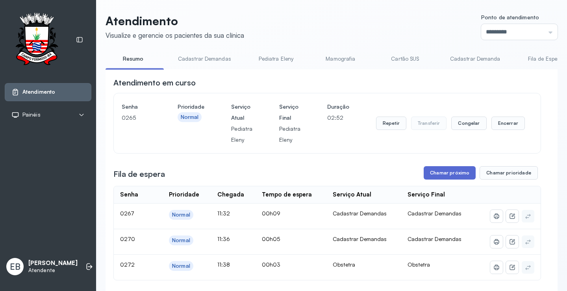
click at [464, 175] on button "Chamar próximo" at bounding box center [450, 172] width 52 height 13
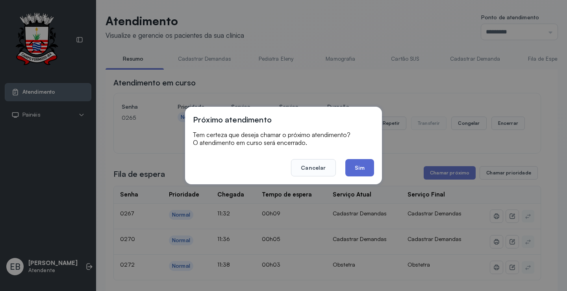
click at [371, 171] on button "Sim" at bounding box center [359, 167] width 29 height 17
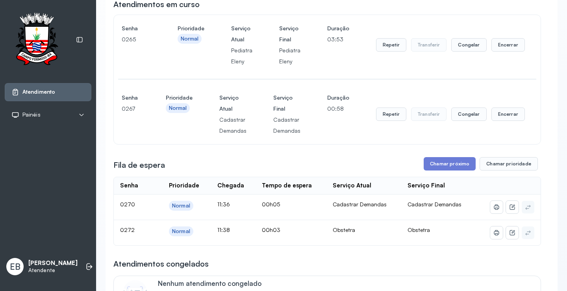
scroll to position [79, 0]
click at [463, 163] on button "Chamar próximo" at bounding box center [450, 163] width 52 height 13
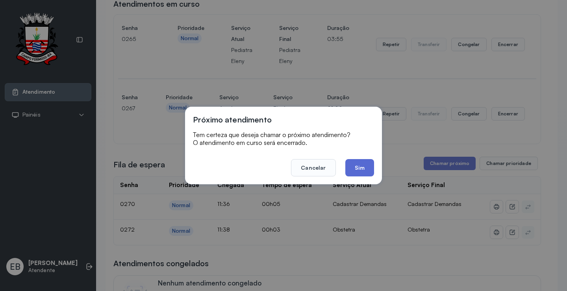
click at [363, 165] on button "Sim" at bounding box center [359, 167] width 29 height 17
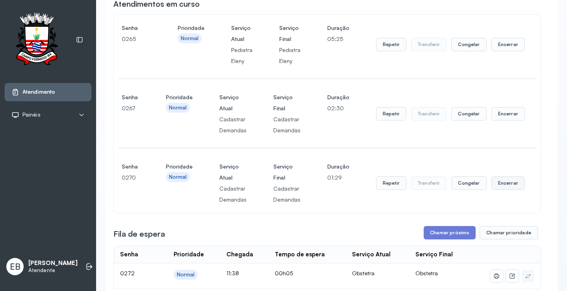
click at [498, 186] on button "Encerrar" at bounding box center [508, 182] width 33 height 13
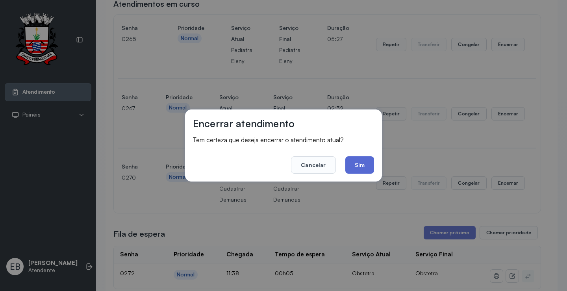
click at [359, 161] on button "Sim" at bounding box center [359, 164] width 29 height 17
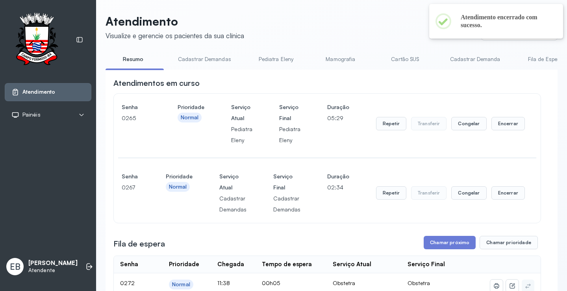
scroll to position [0, 0]
click at [446, 243] on button "Chamar próximo" at bounding box center [450, 242] width 52 height 13
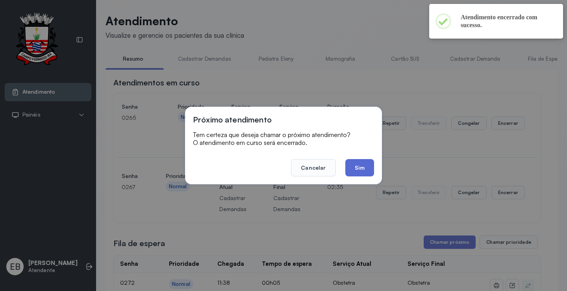
click at [362, 165] on button "Sim" at bounding box center [359, 167] width 29 height 17
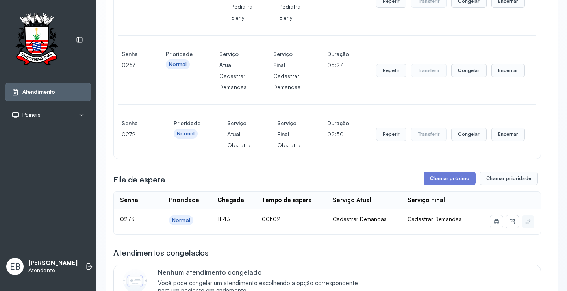
scroll to position [119, 0]
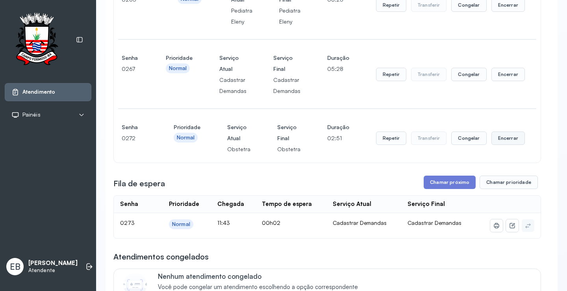
click at [503, 139] on button "Encerrar" at bounding box center [508, 138] width 33 height 13
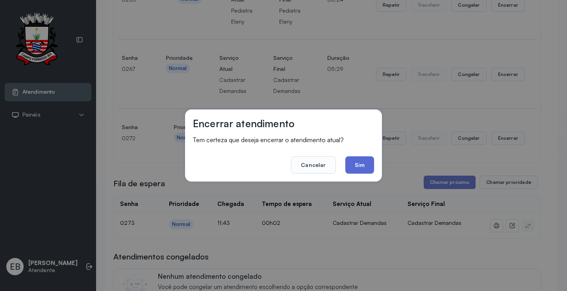
click at [357, 167] on button "Sim" at bounding box center [359, 164] width 29 height 17
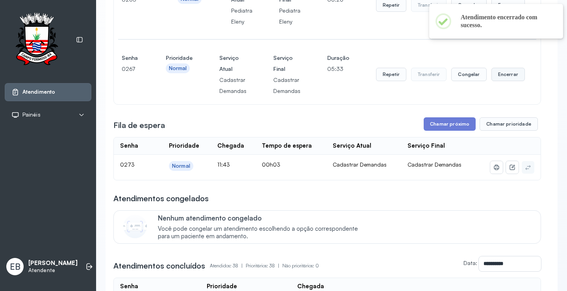
click at [497, 72] on button "Encerrar" at bounding box center [508, 74] width 33 height 13
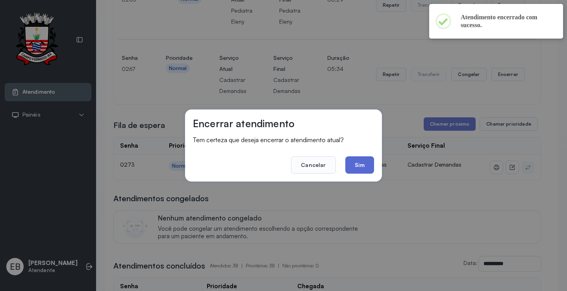
click at [366, 161] on button "Sim" at bounding box center [359, 164] width 29 height 17
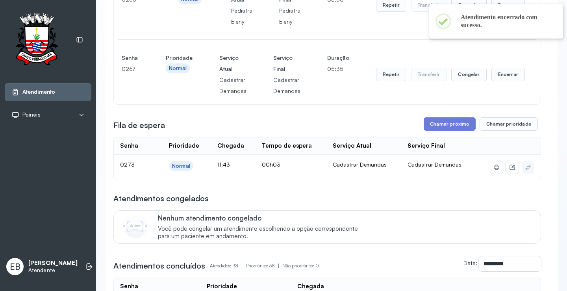
scroll to position [0, 0]
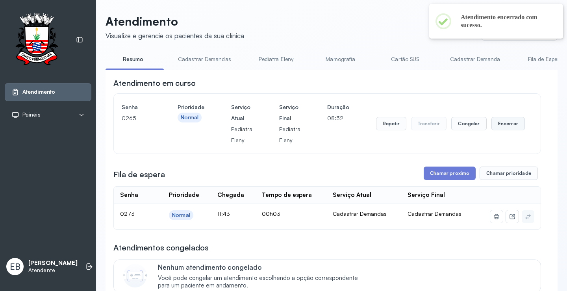
click at [505, 124] on button "Encerrar" at bounding box center [508, 123] width 33 height 13
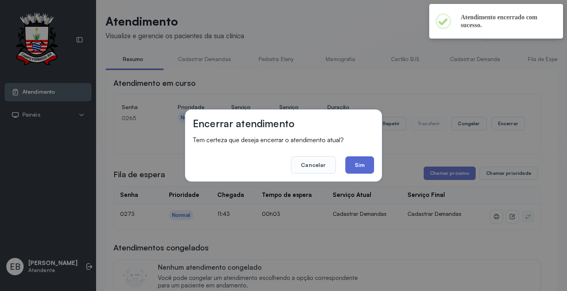
click at [368, 166] on button "Sim" at bounding box center [359, 164] width 29 height 17
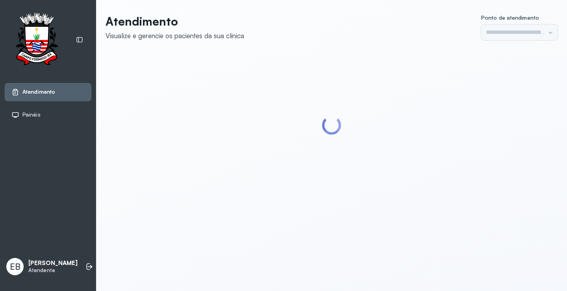
type input "*********"
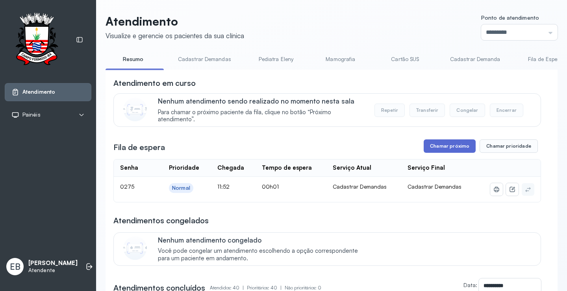
click at [458, 145] on button "Chamar próximo" at bounding box center [450, 145] width 52 height 13
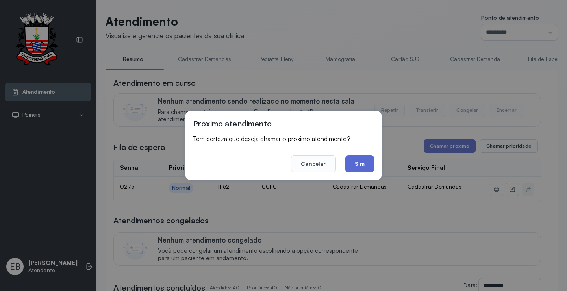
click at [355, 161] on button "Sim" at bounding box center [359, 163] width 29 height 17
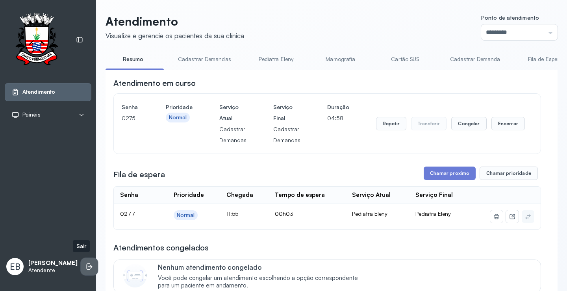
click at [85, 264] on icon at bounding box center [89, 267] width 8 height 8
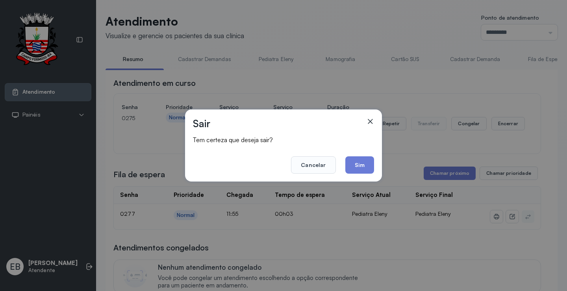
drag, startPoint x: 355, startPoint y: 165, endPoint x: 276, endPoint y: 46, distance: 143.0
click at [356, 165] on button "Sim" at bounding box center [359, 164] width 29 height 17
